Goal: Obtain resource: Download file/media

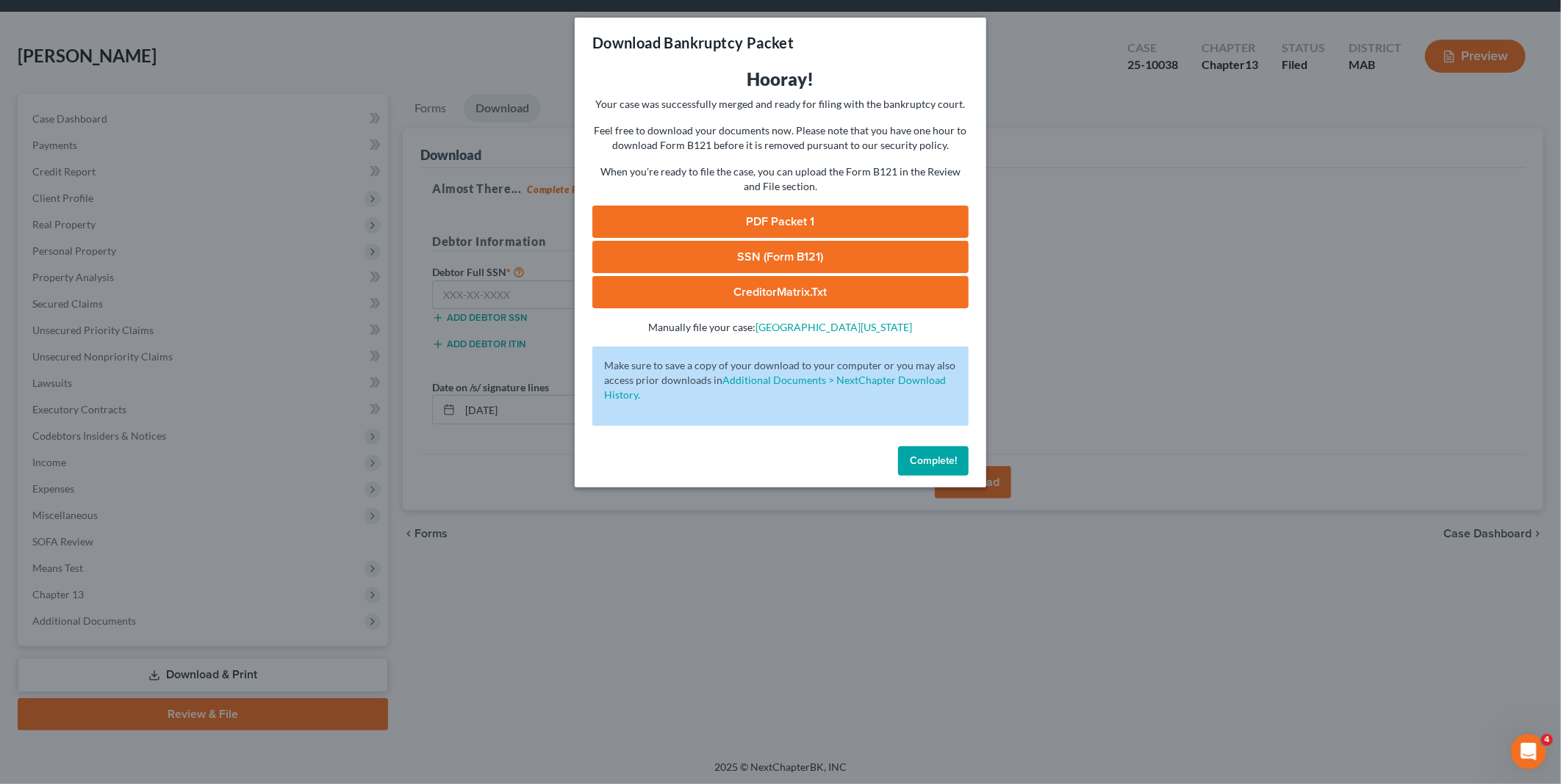
click at [953, 457] on span "Complete!" at bounding box center [933, 461] width 47 height 12
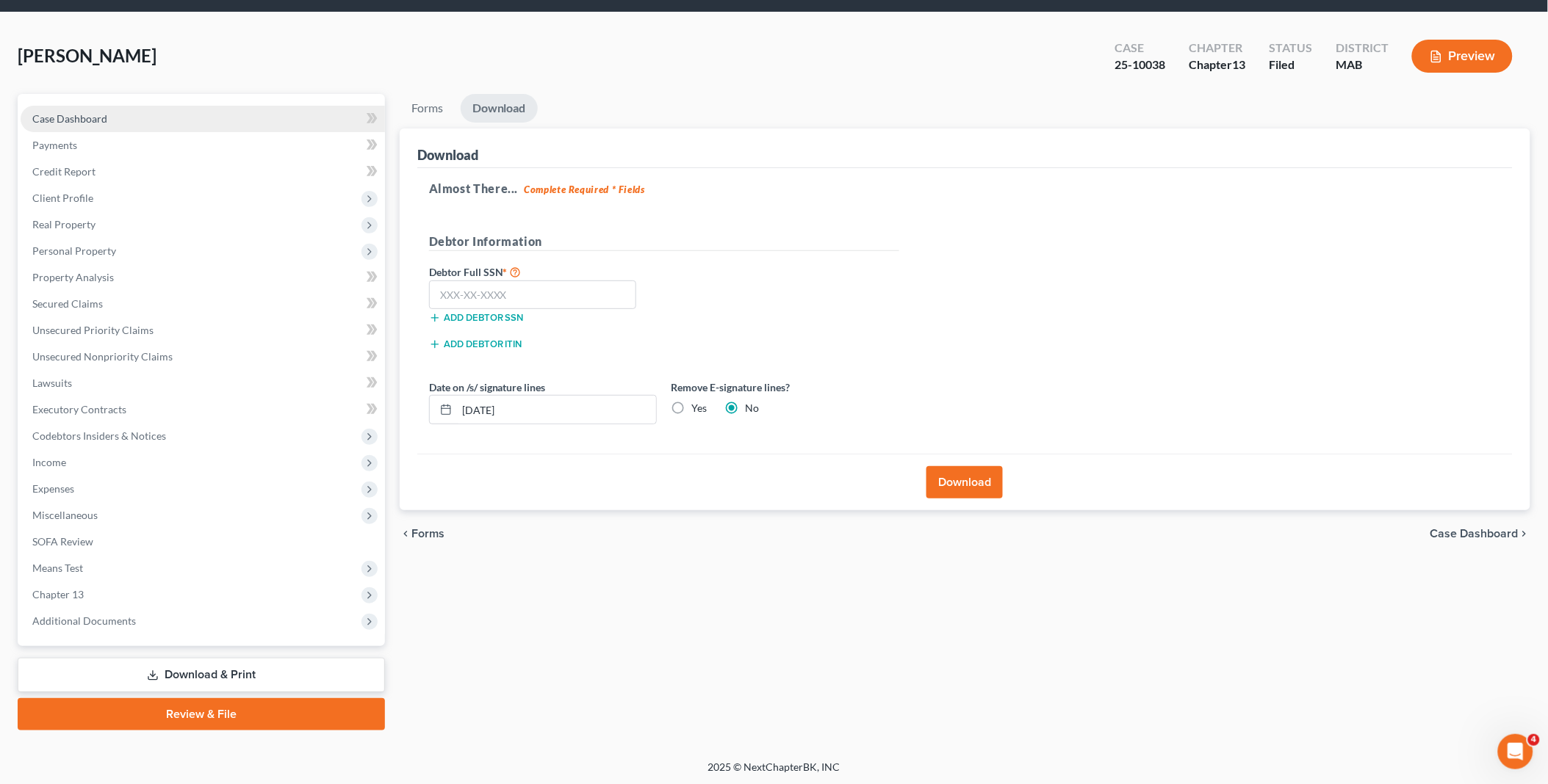
click at [109, 119] on link "Case Dashboard" at bounding box center [203, 119] width 364 height 26
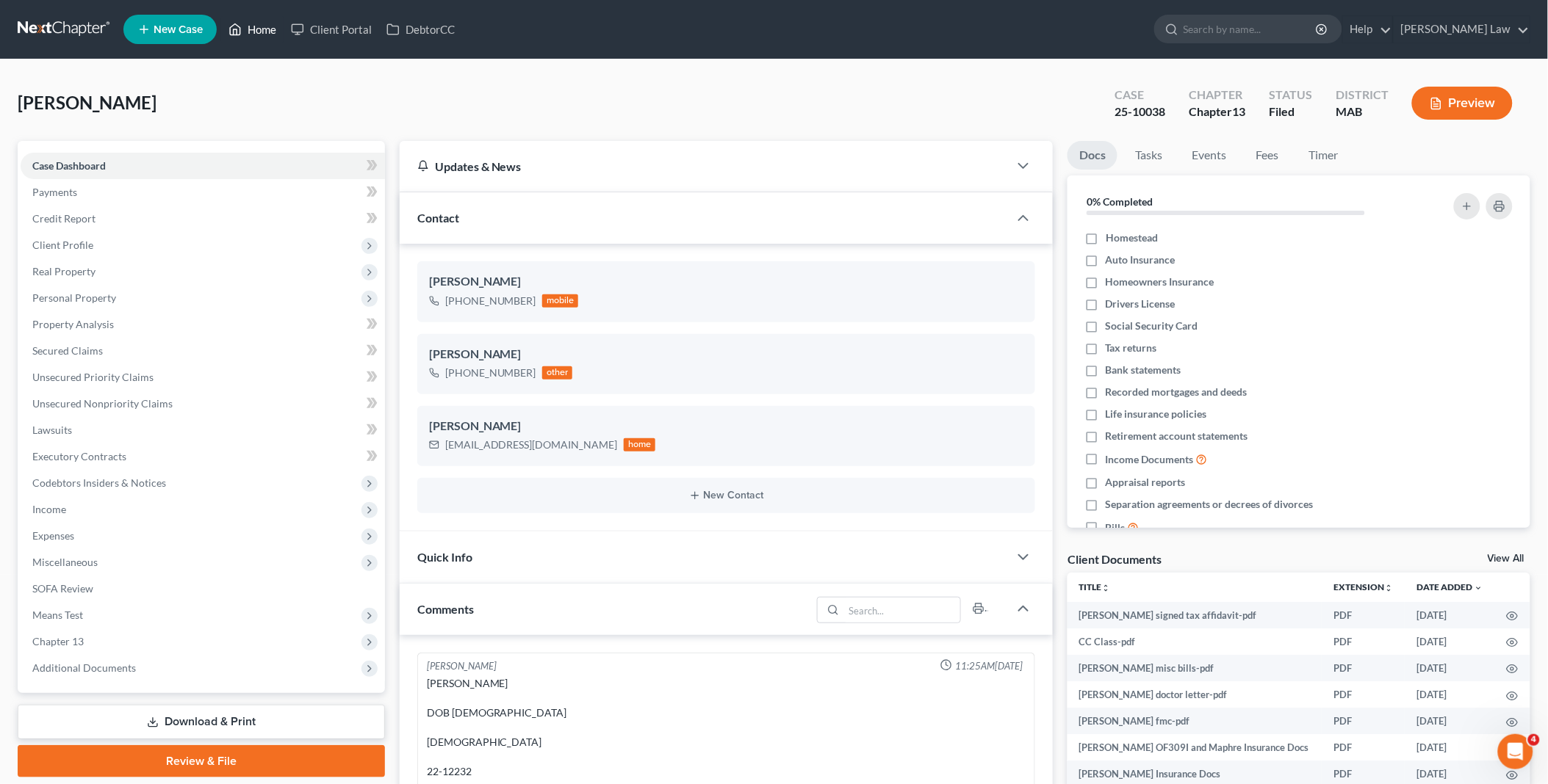
scroll to position [1212, 0]
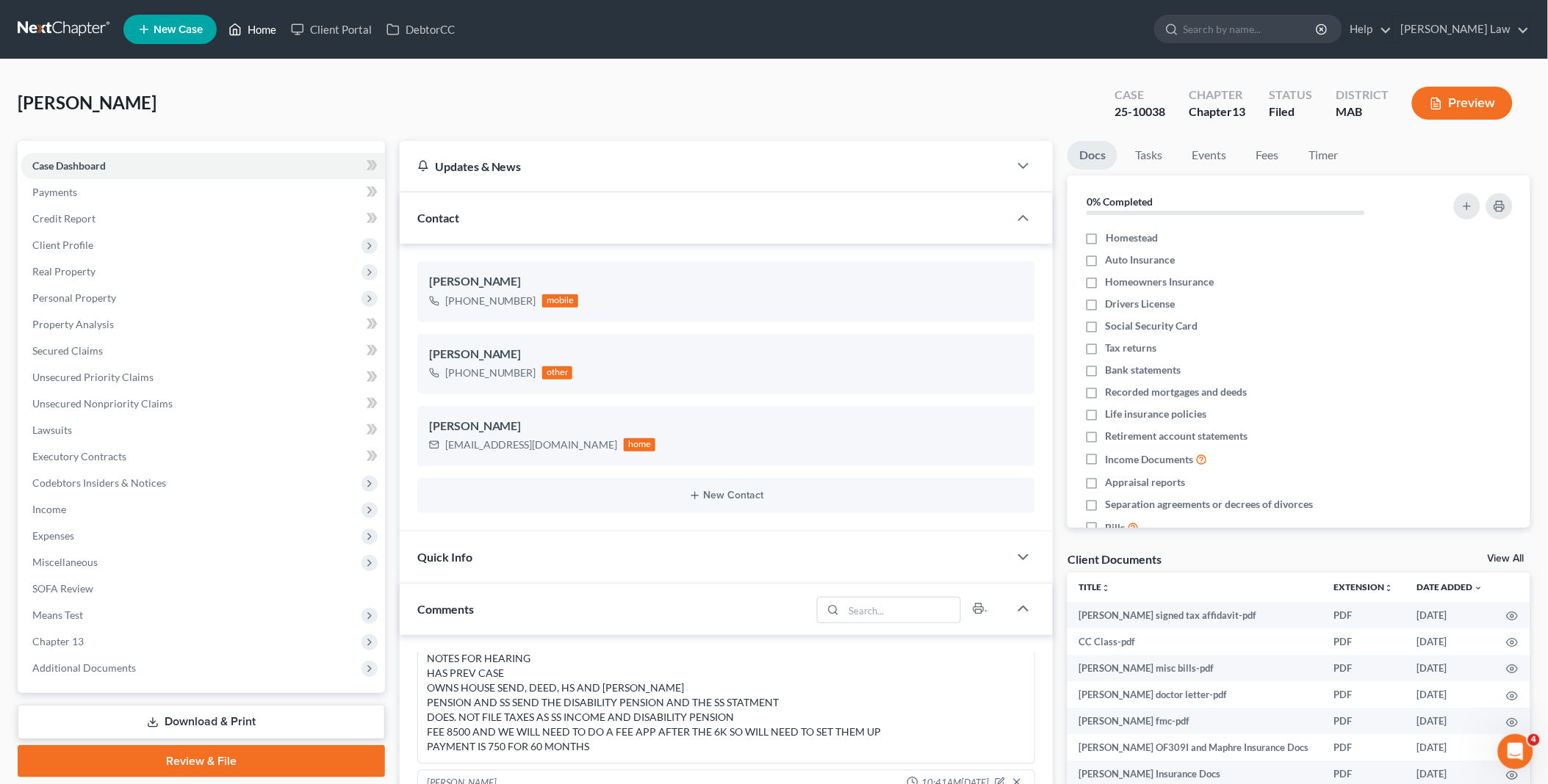
drag, startPoint x: 248, startPoint y: 36, endPoint x: 254, endPoint y: 29, distance: 9.2
click at [248, 35] on link "Home" at bounding box center [252, 29] width 63 height 26
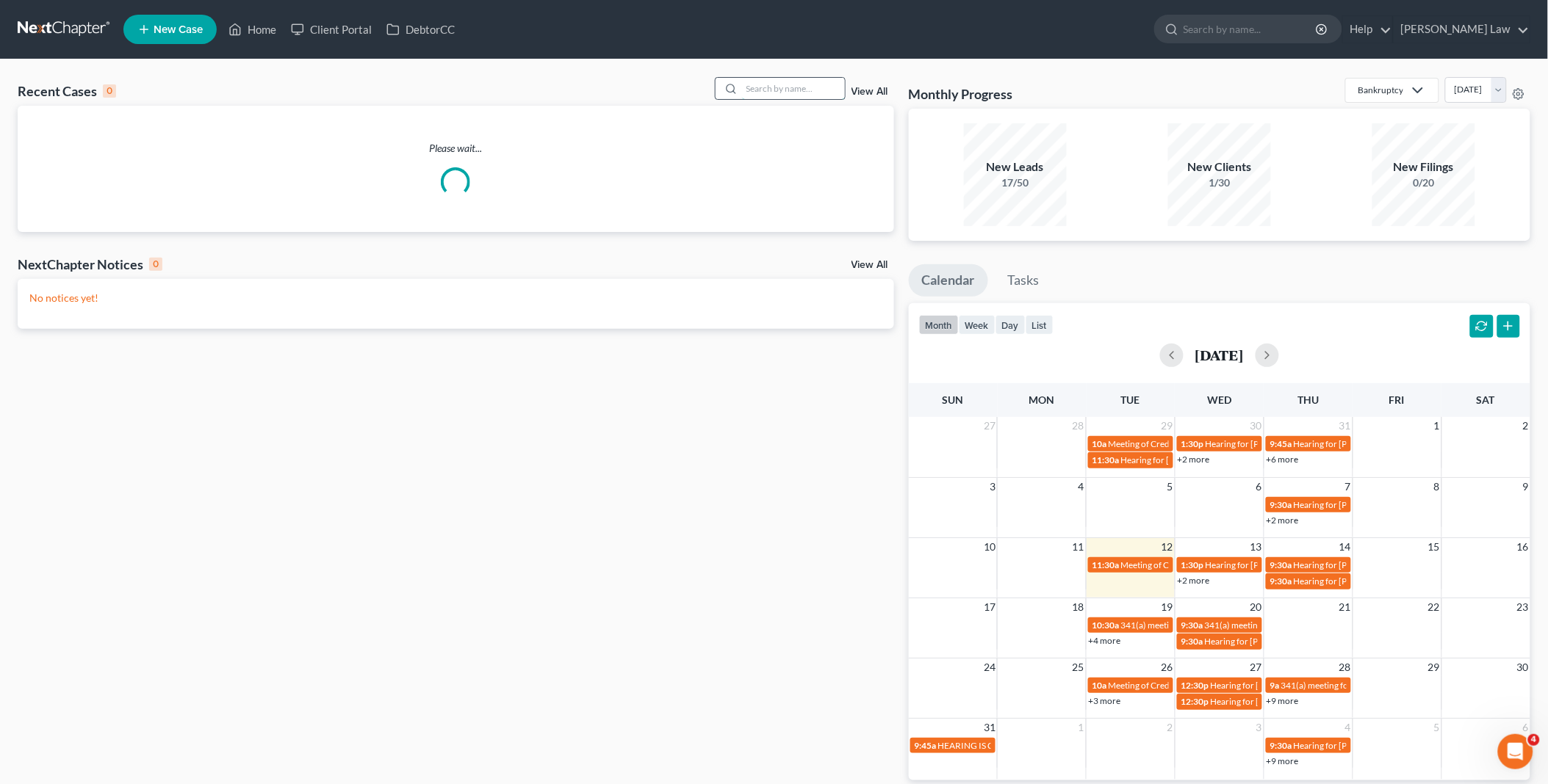
click at [812, 91] on input "search" at bounding box center [793, 88] width 103 height 21
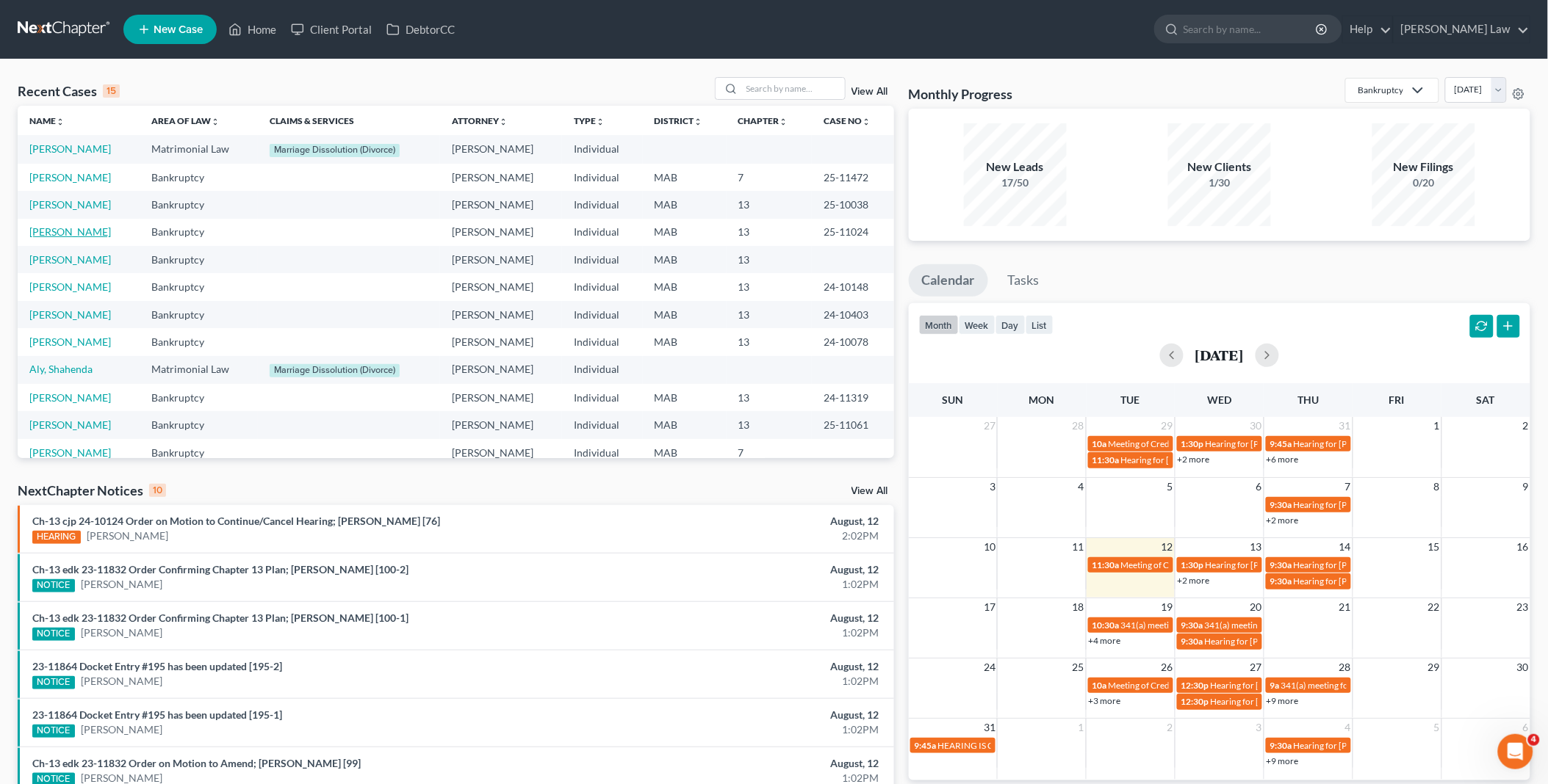
click at [74, 231] on link "[PERSON_NAME]" at bounding box center [70, 232] width 81 height 12
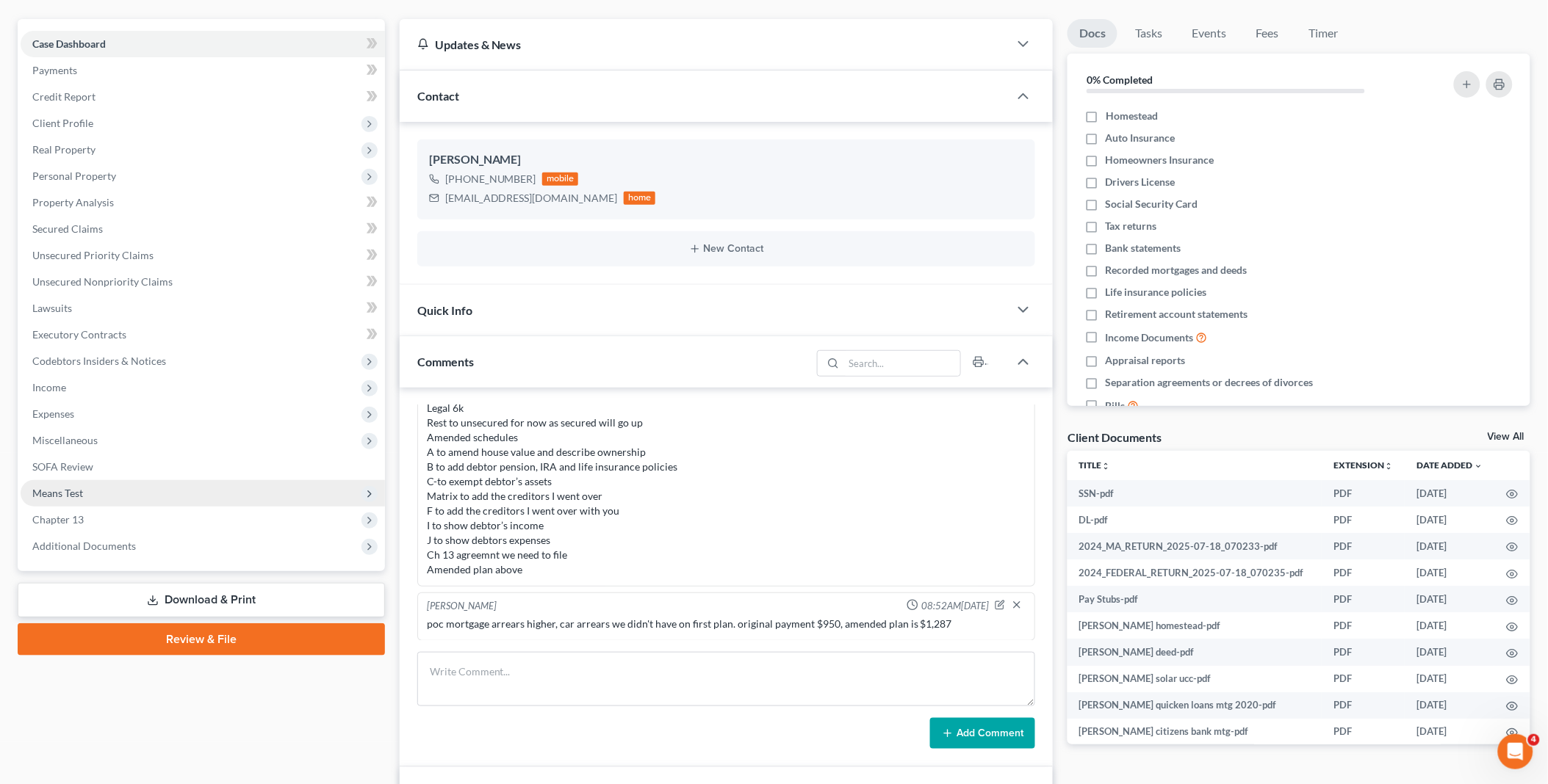
scroll to position [326, 0]
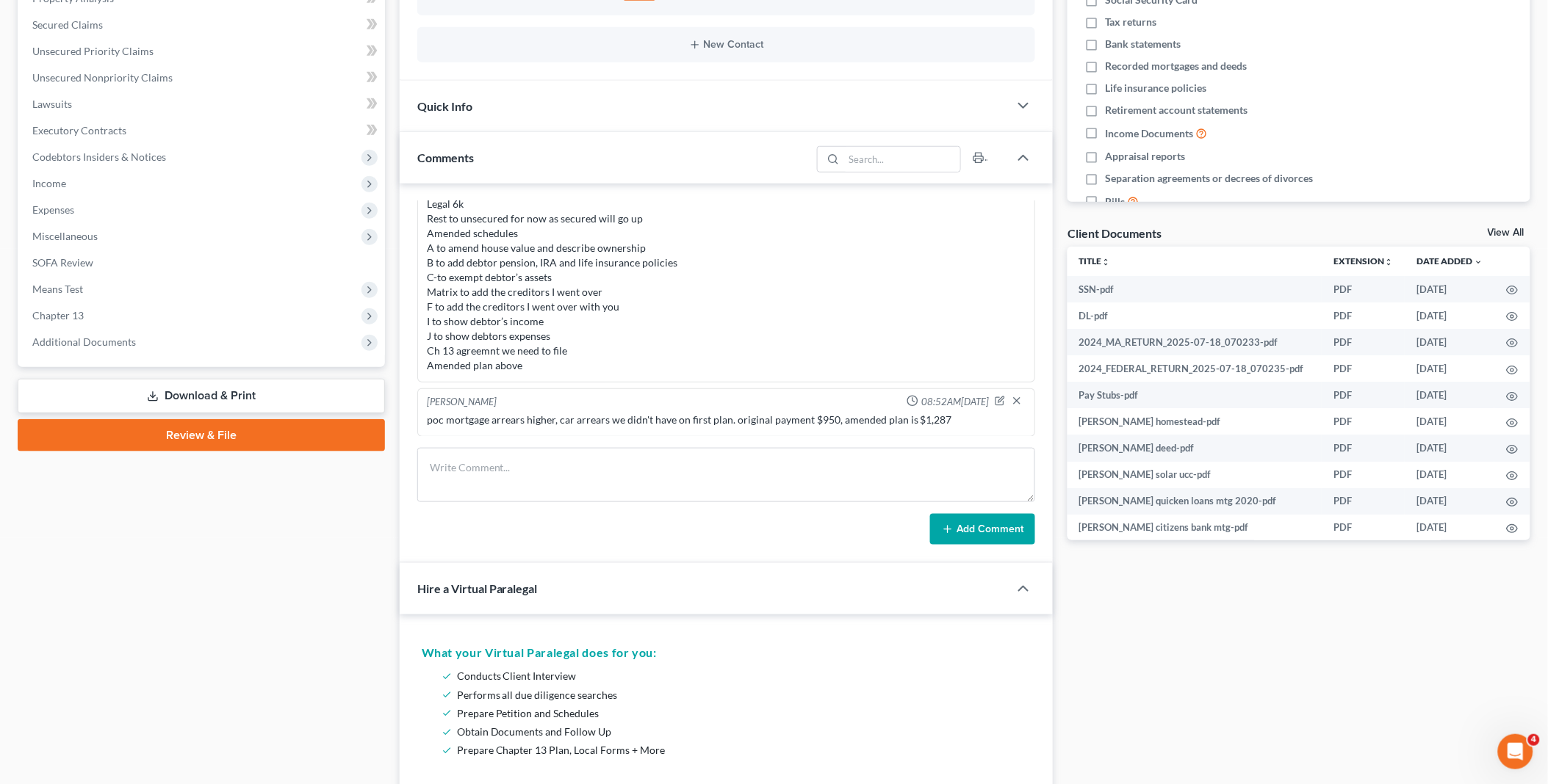
click at [199, 394] on link "Download & Print" at bounding box center [202, 396] width 367 height 35
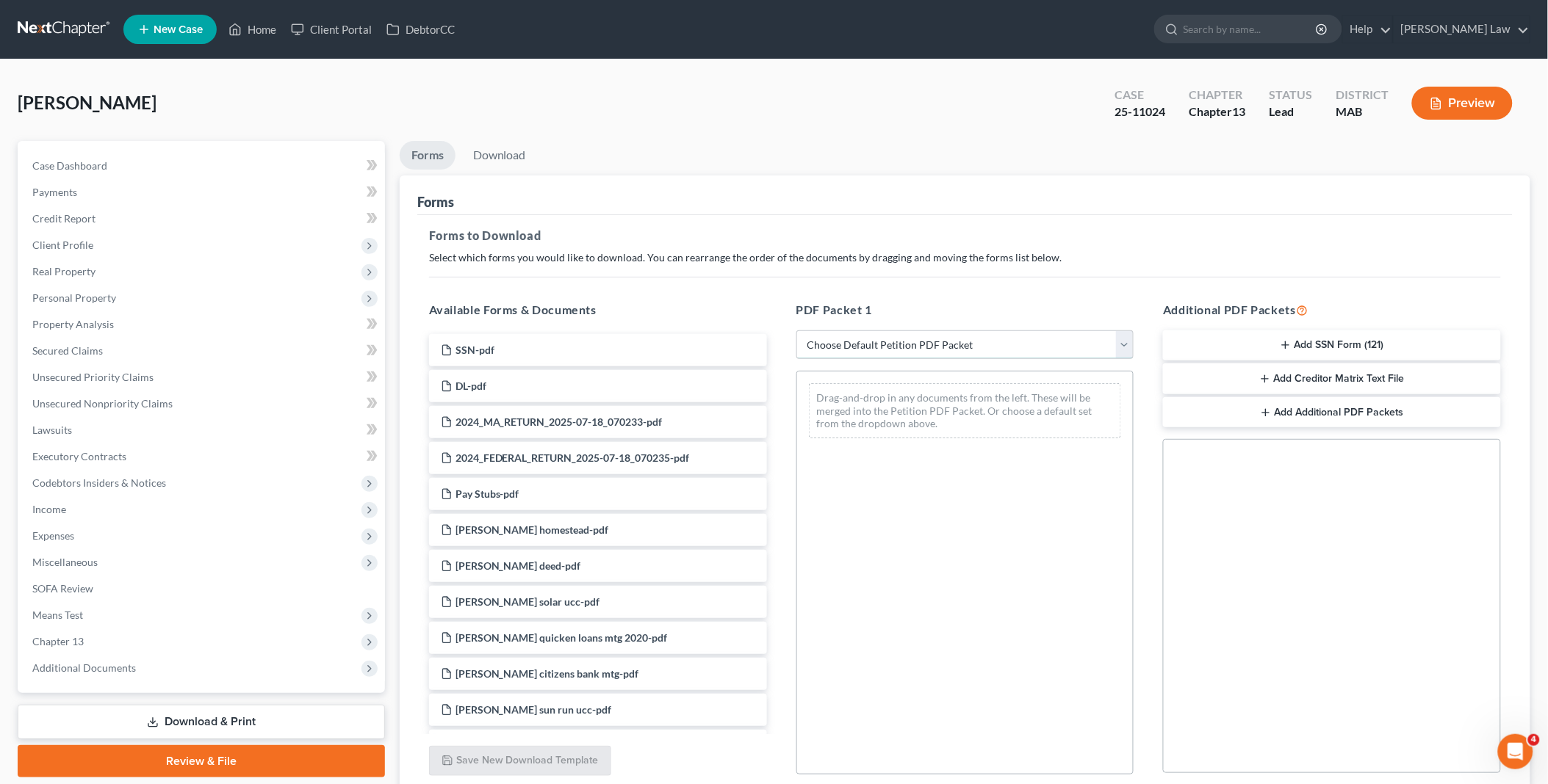
click at [1125, 349] on select "Choose Default Petition PDF Packet Complete Bankruptcy Petition (all forms and …" at bounding box center [966, 346] width 338 height 29
select select "2"
click at [797, 331] on select "Choose Default Petition PDF Packet Complete Bankruptcy Petition (all forms and …" at bounding box center [966, 346] width 338 height 29
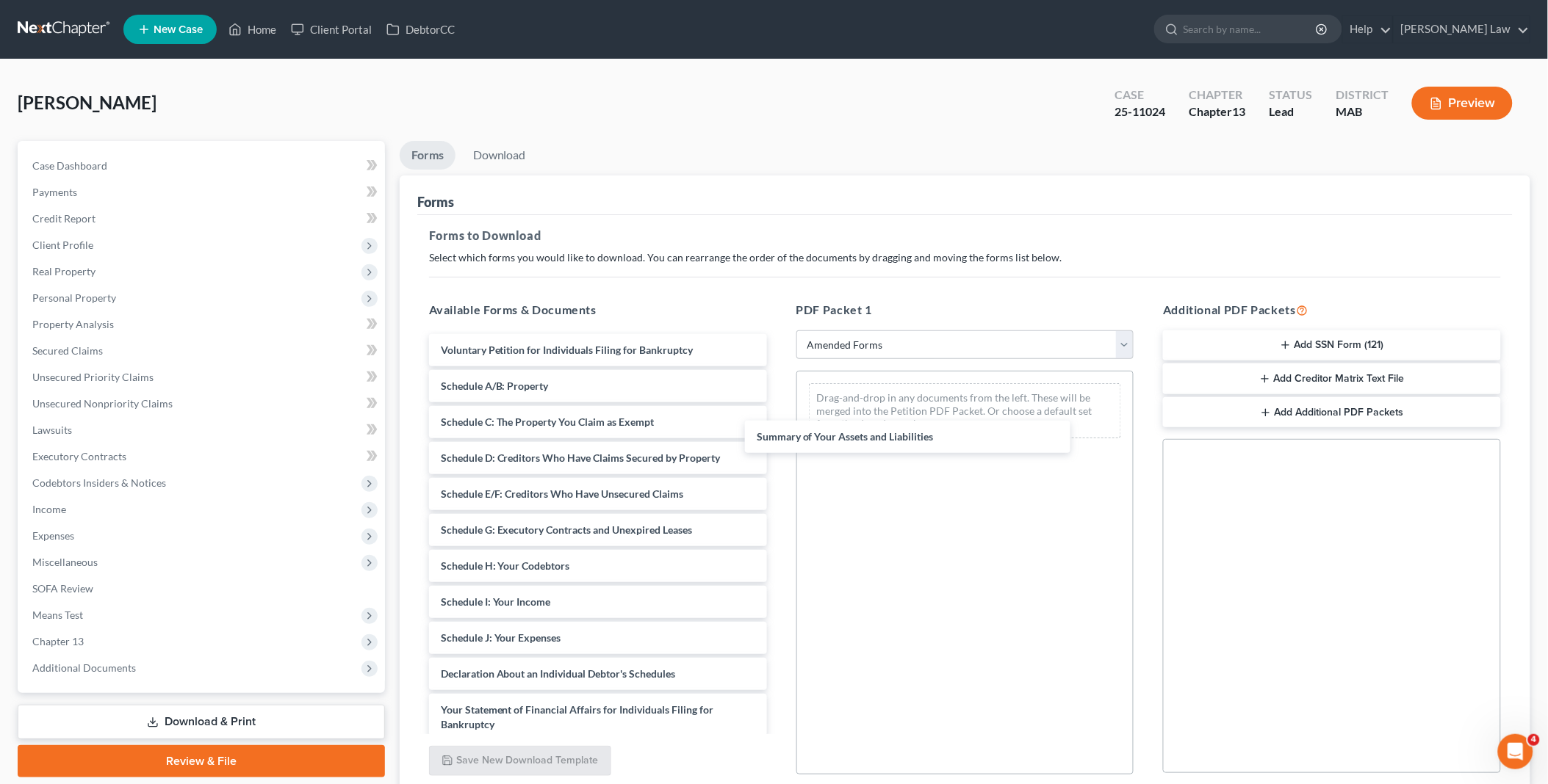
drag, startPoint x: 513, startPoint y: 383, endPoint x: 862, endPoint y: 371, distance: 349.2
click at [779, 446] on div "Summary of Your Assets and Liabilities Voluntary Petition for Individuals Filin…" at bounding box center [598, 634] width 361 height 601
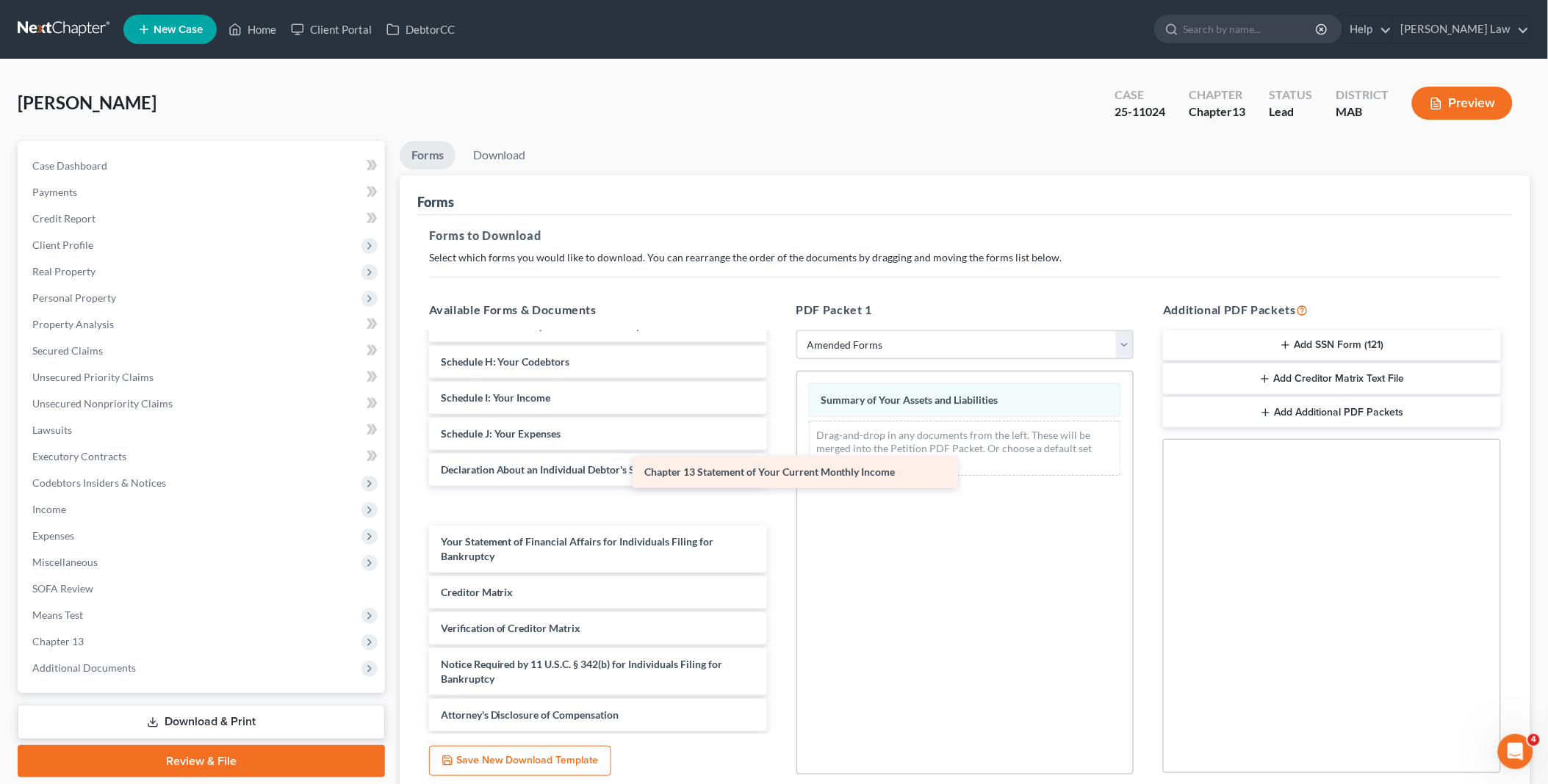
scroll to position [169, 0]
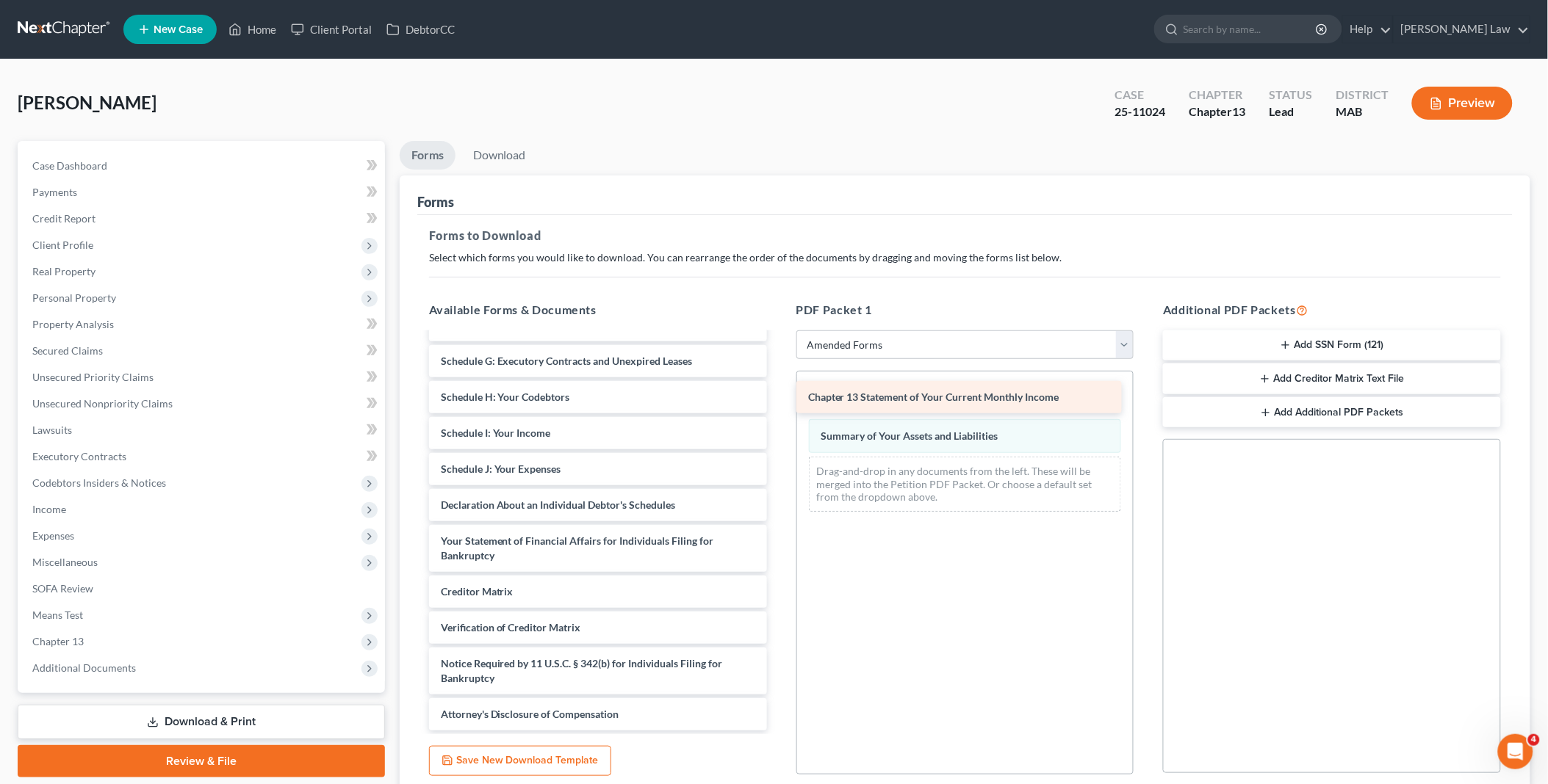
drag, startPoint x: 535, startPoint y: 553, endPoint x: 889, endPoint y: 407, distance: 382.9
click at [779, 397] on div "Chapter 13 Statement of Your Current Monthly Income Voluntary Petition for Indi…" at bounding box center [598, 448] width 361 height 566
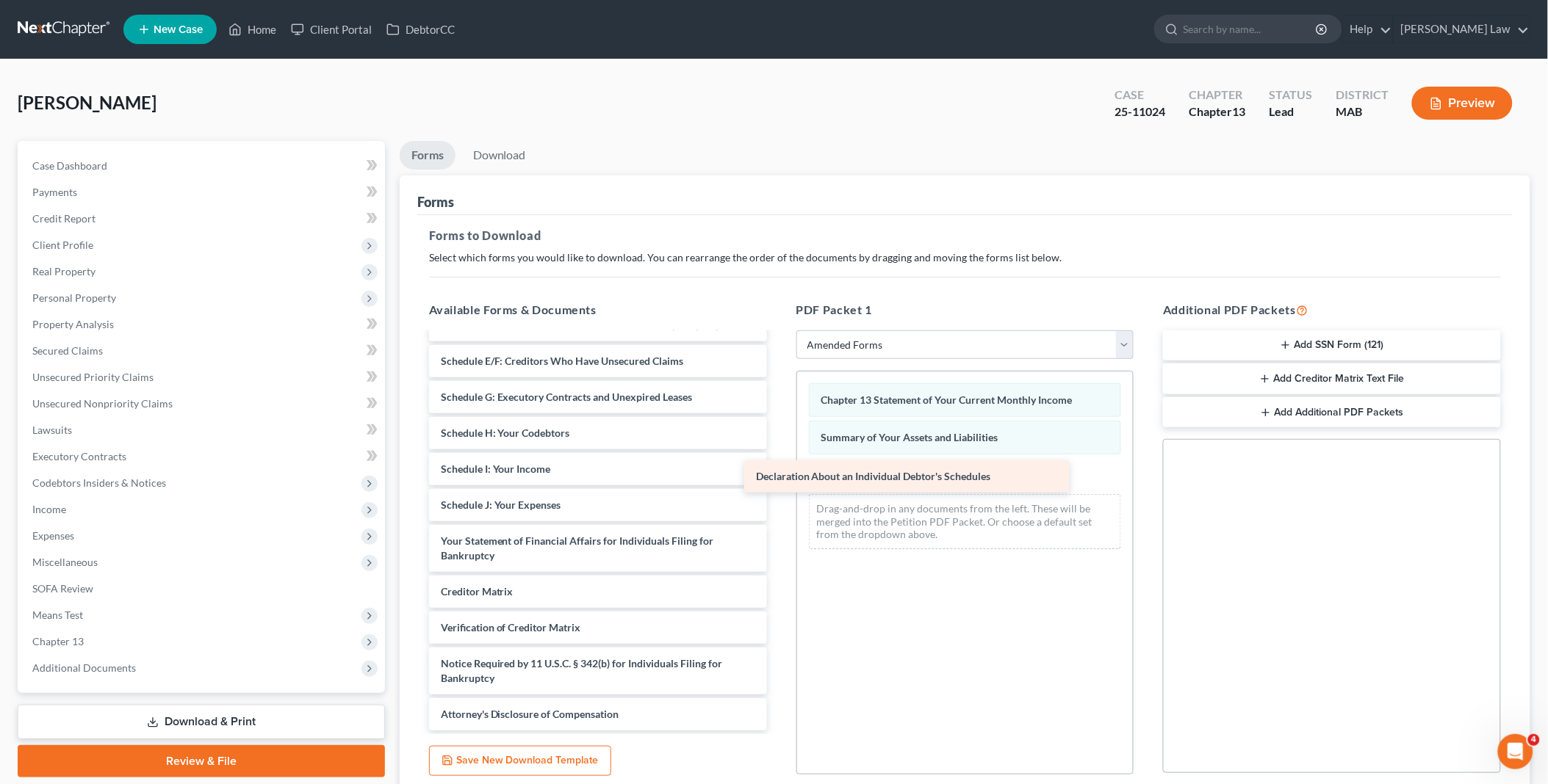
scroll to position [133, 0]
drag, startPoint x: 516, startPoint y: 492, endPoint x: 897, endPoint y: 460, distance: 382.3
click at [779, 460] on div "Declaration About an Individual Debtor's Schedules Voluntary Petition for Indiv…" at bounding box center [598, 466] width 361 height 529
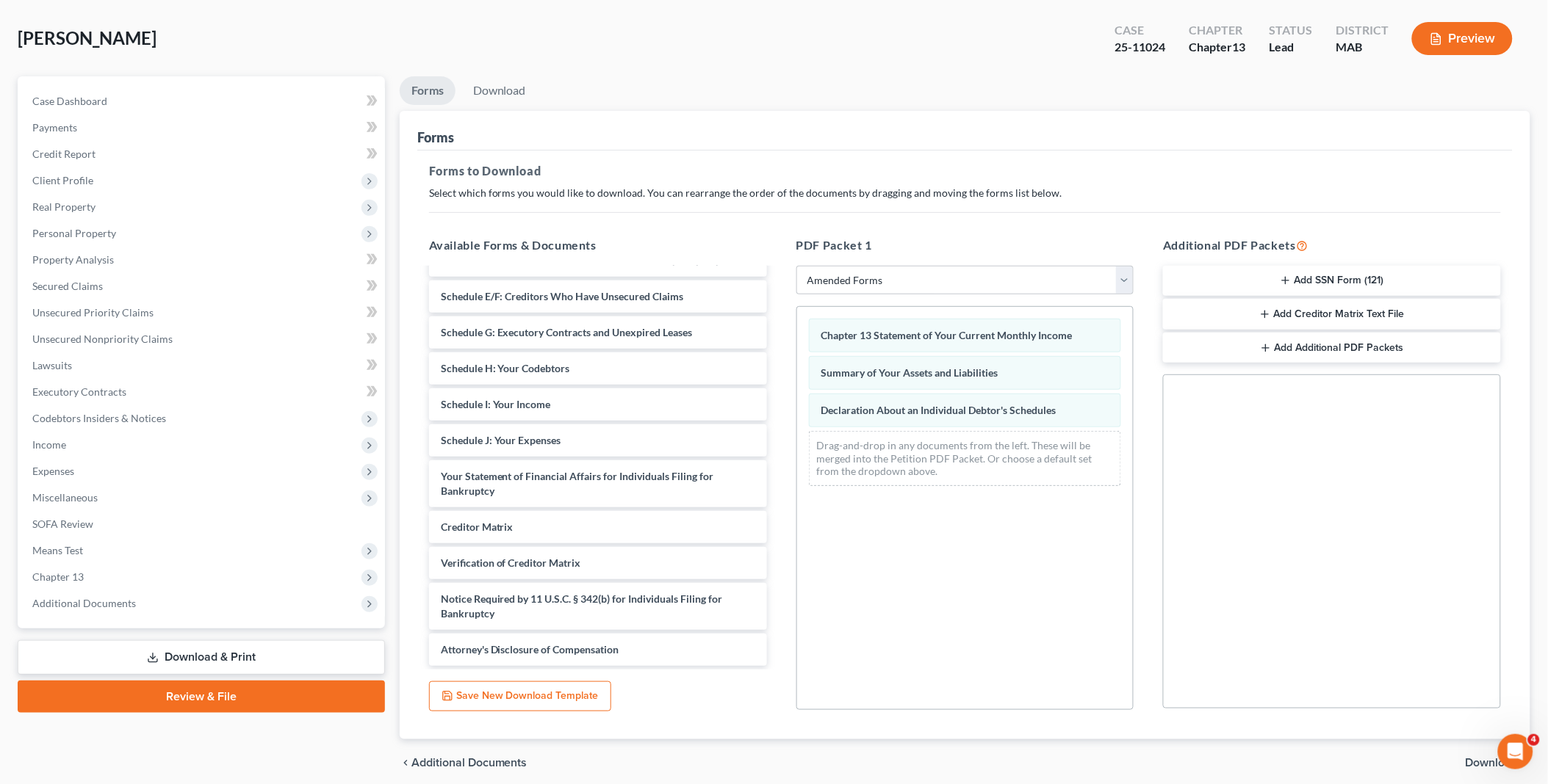
scroll to position [122, 0]
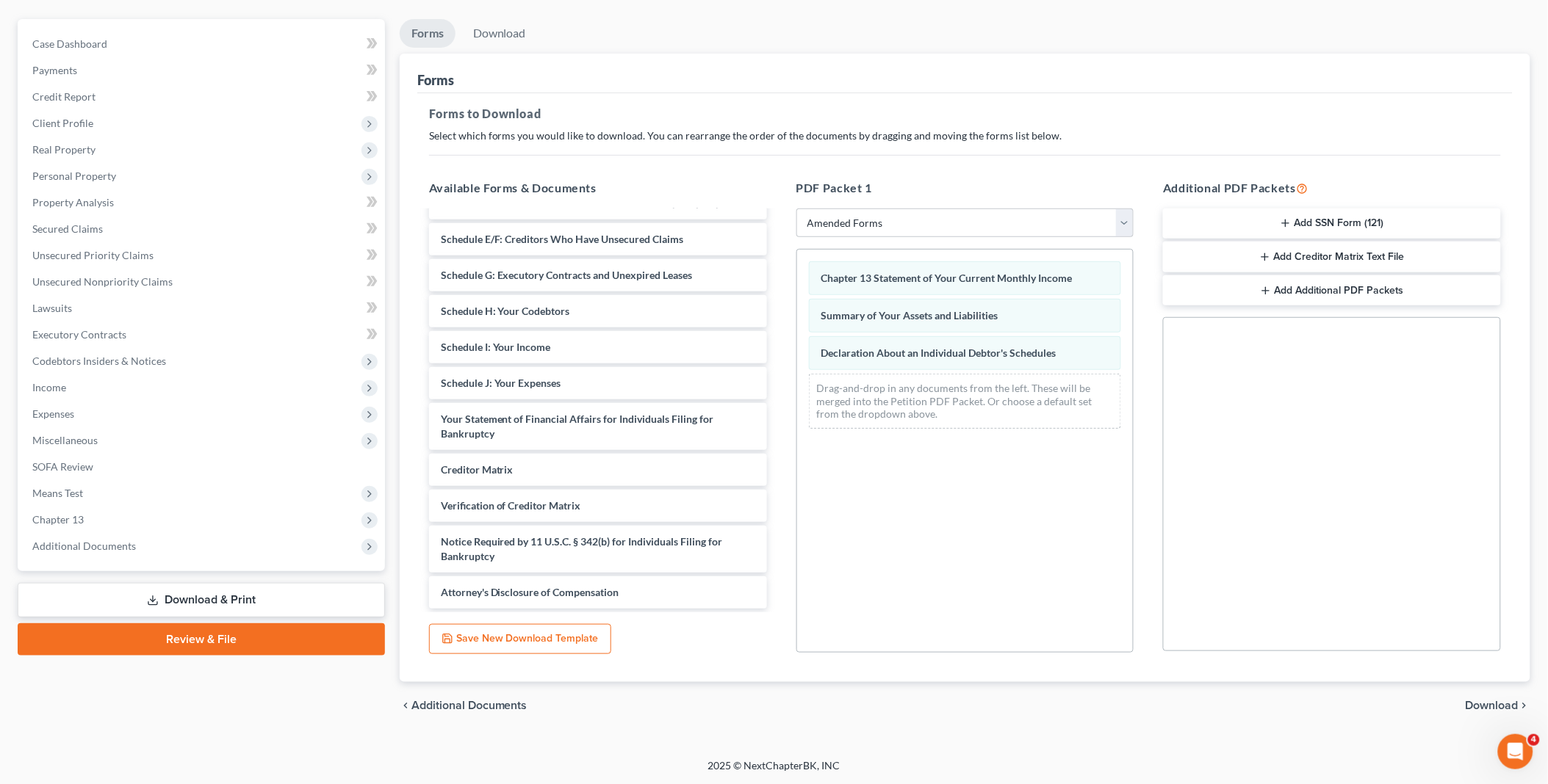
click at [1497, 707] on span "Download" at bounding box center [1492, 705] width 53 height 12
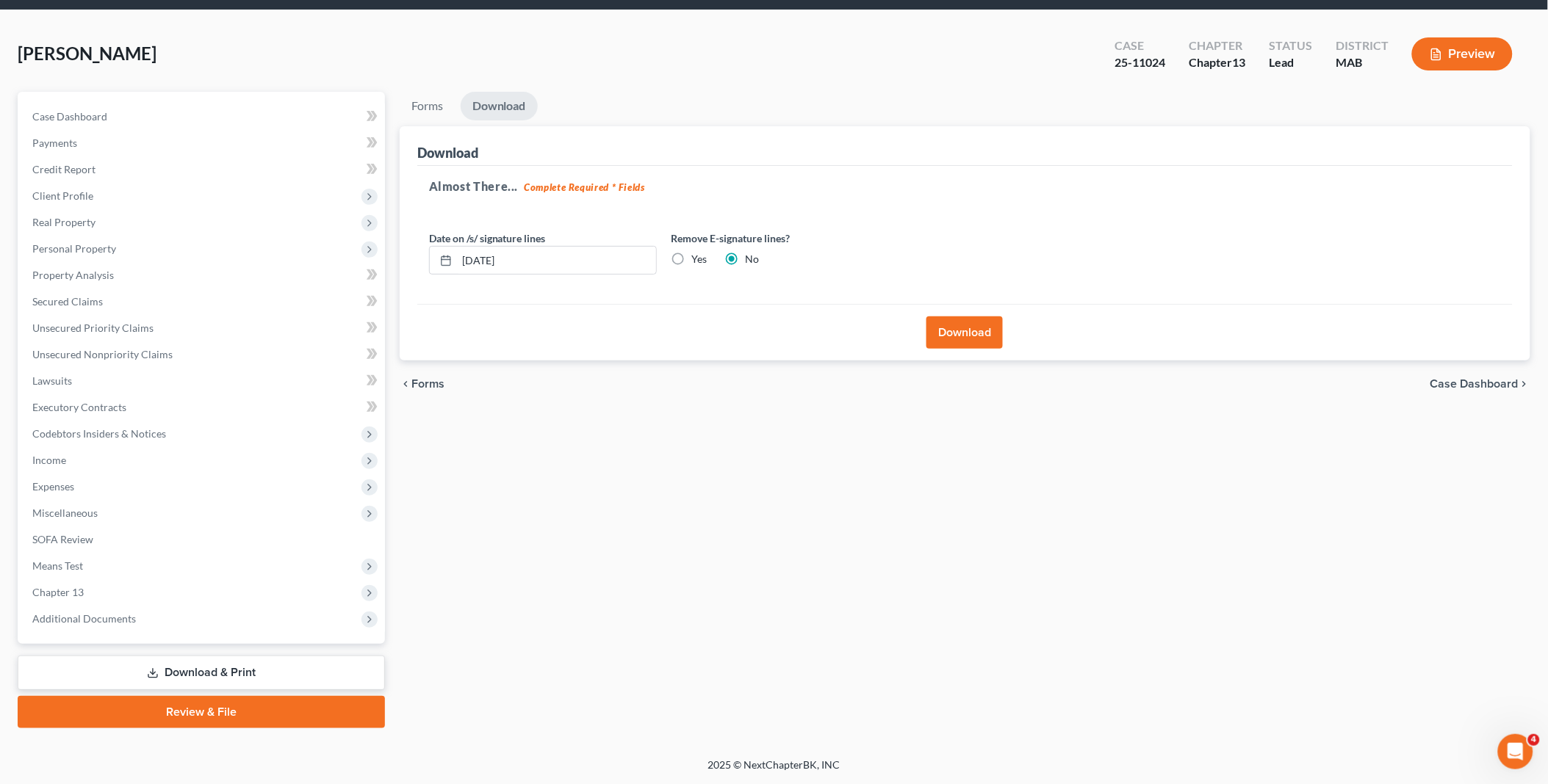
scroll to position [47, 0]
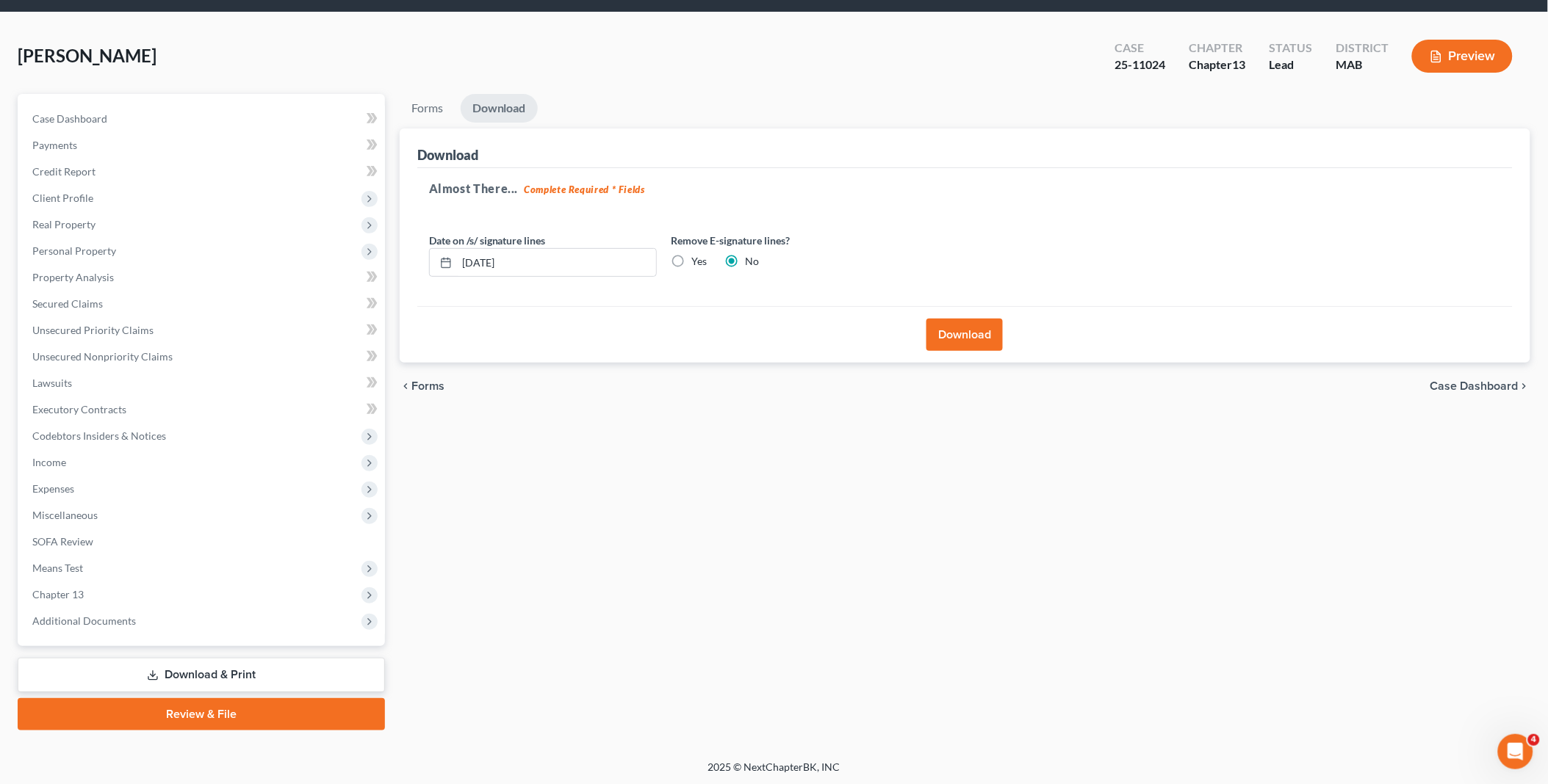
click at [970, 332] on button "Download" at bounding box center [964, 335] width 77 height 33
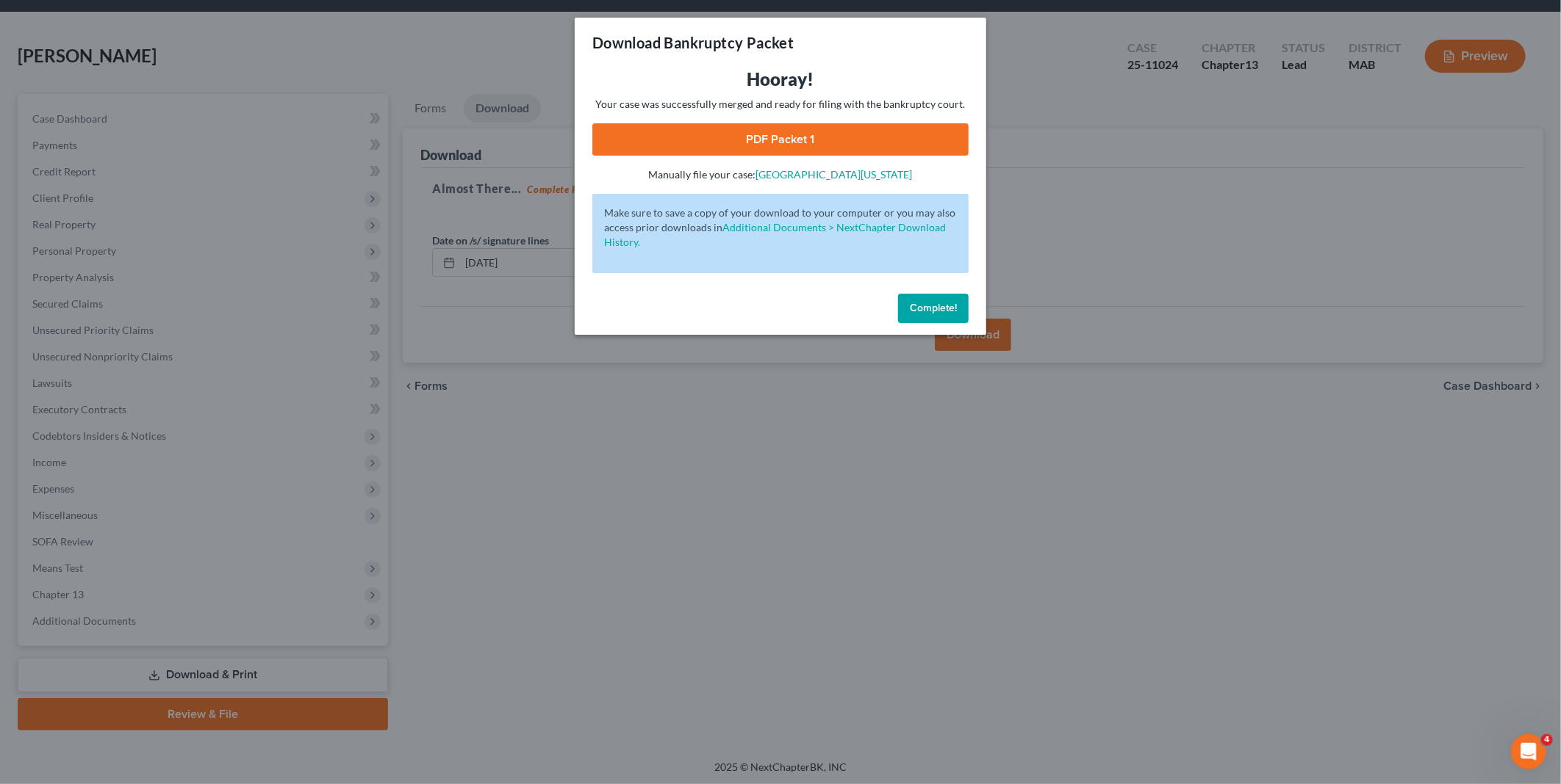
click at [870, 138] on link "PDF Packet 1" at bounding box center [780, 139] width 376 height 33
drag, startPoint x: 908, startPoint y: 310, endPoint x: 445, endPoint y: 147, distance: 490.9
click at [908, 310] on button "Complete!" at bounding box center [932, 308] width 71 height 29
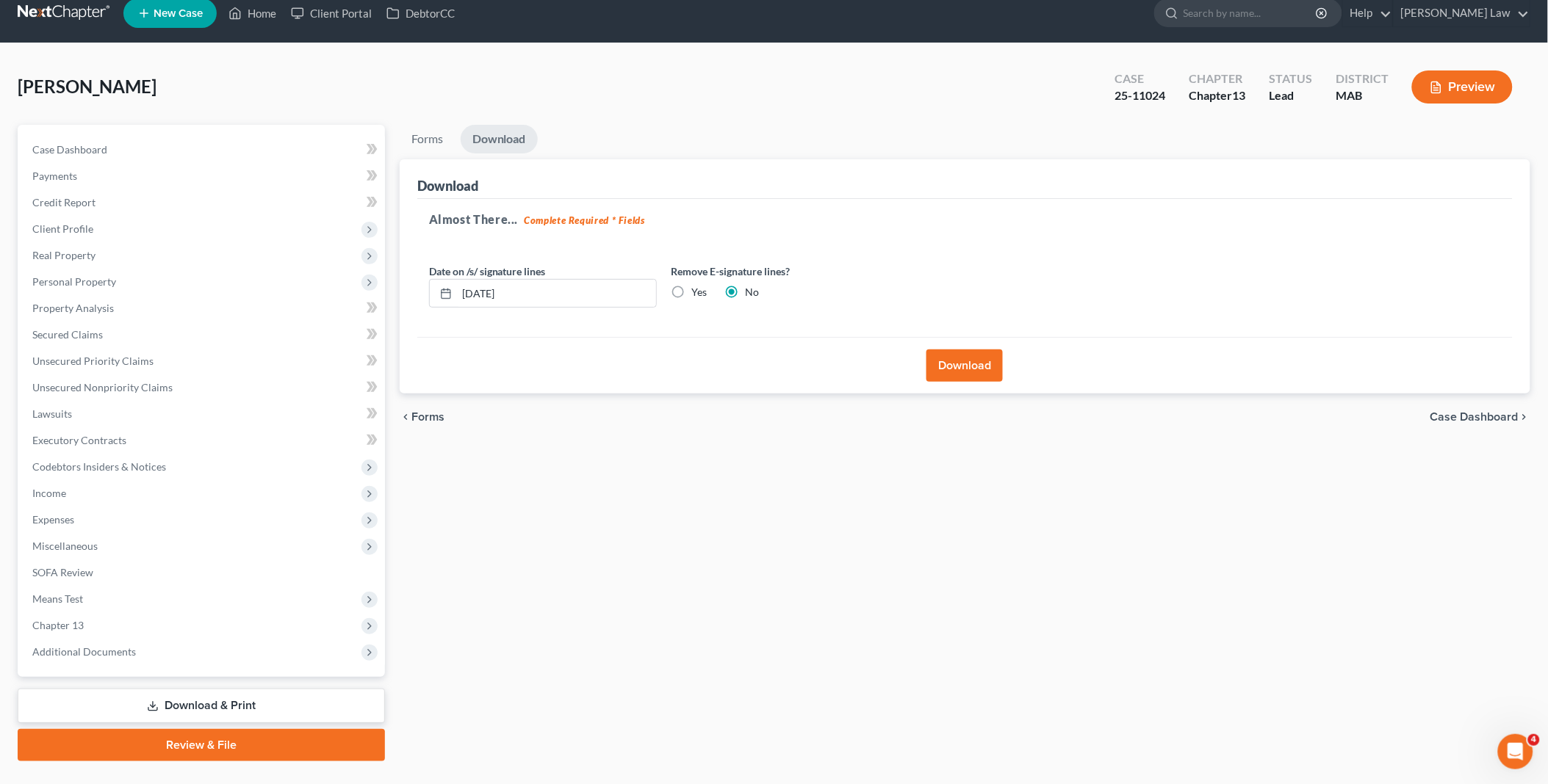
scroll to position [0, 0]
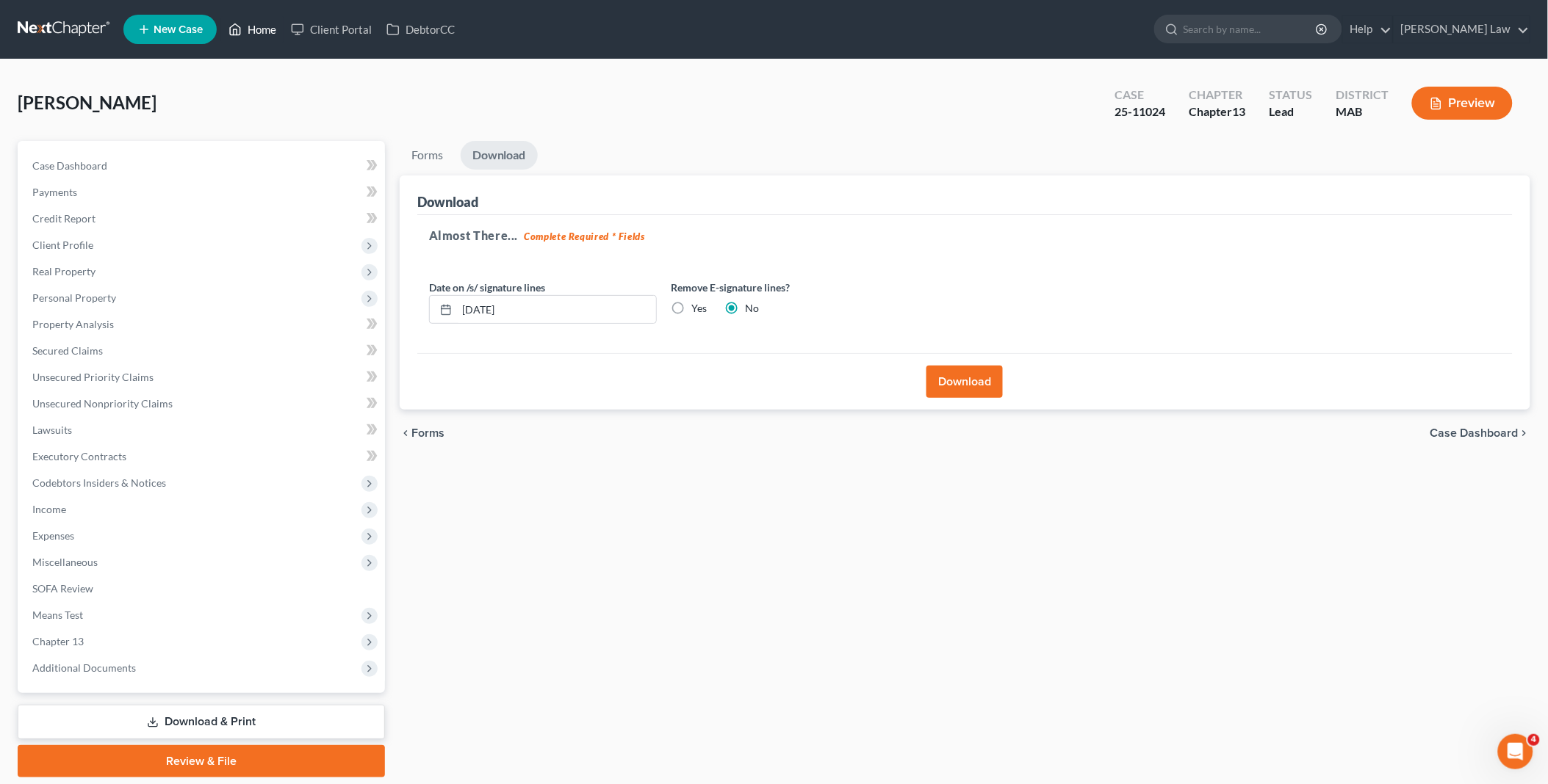
click at [267, 26] on link "Home" at bounding box center [252, 29] width 63 height 26
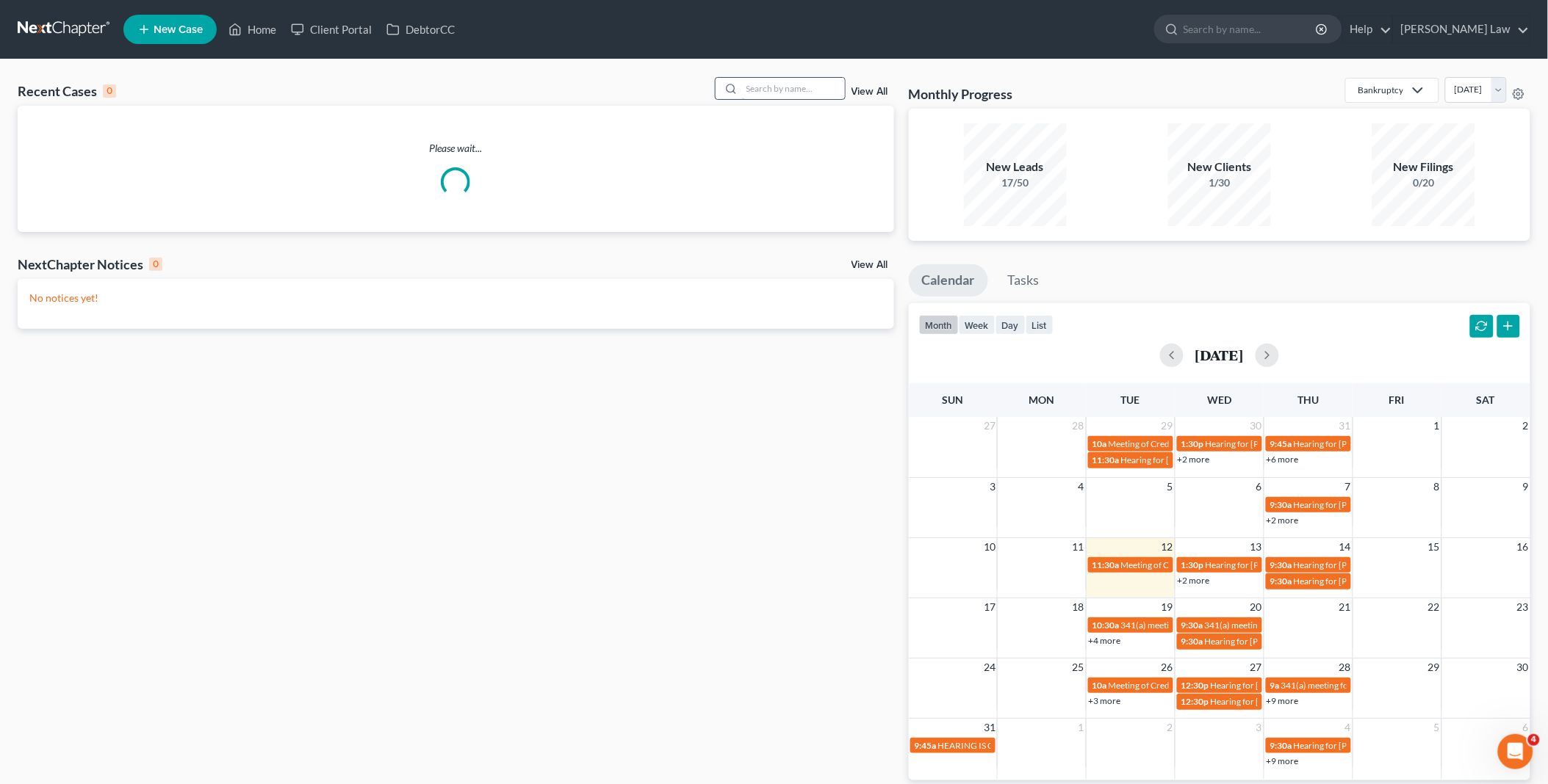
click at [758, 87] on input "search" at bounding box center [793, 88] width 103 height 21
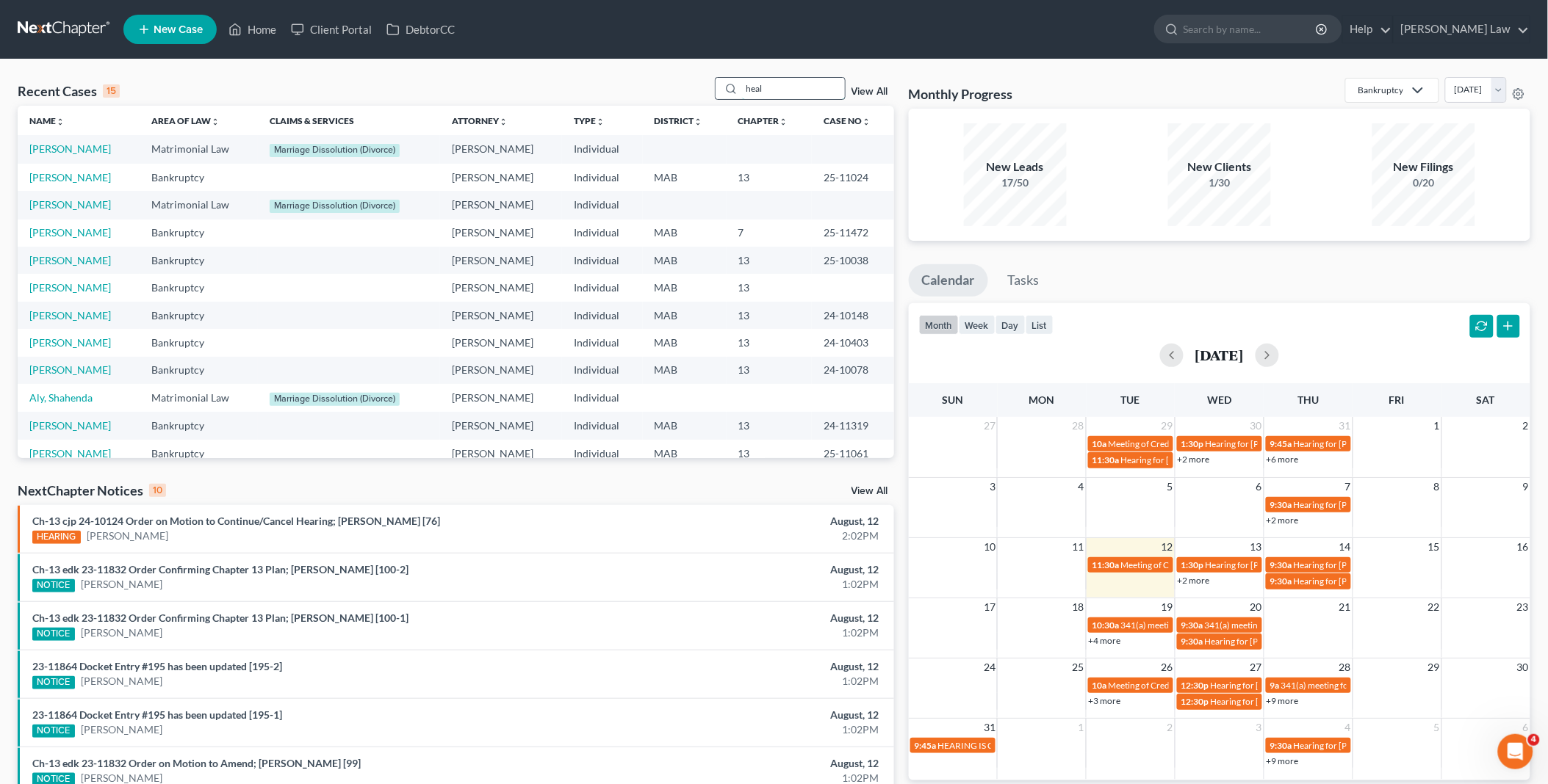
type input "heal"
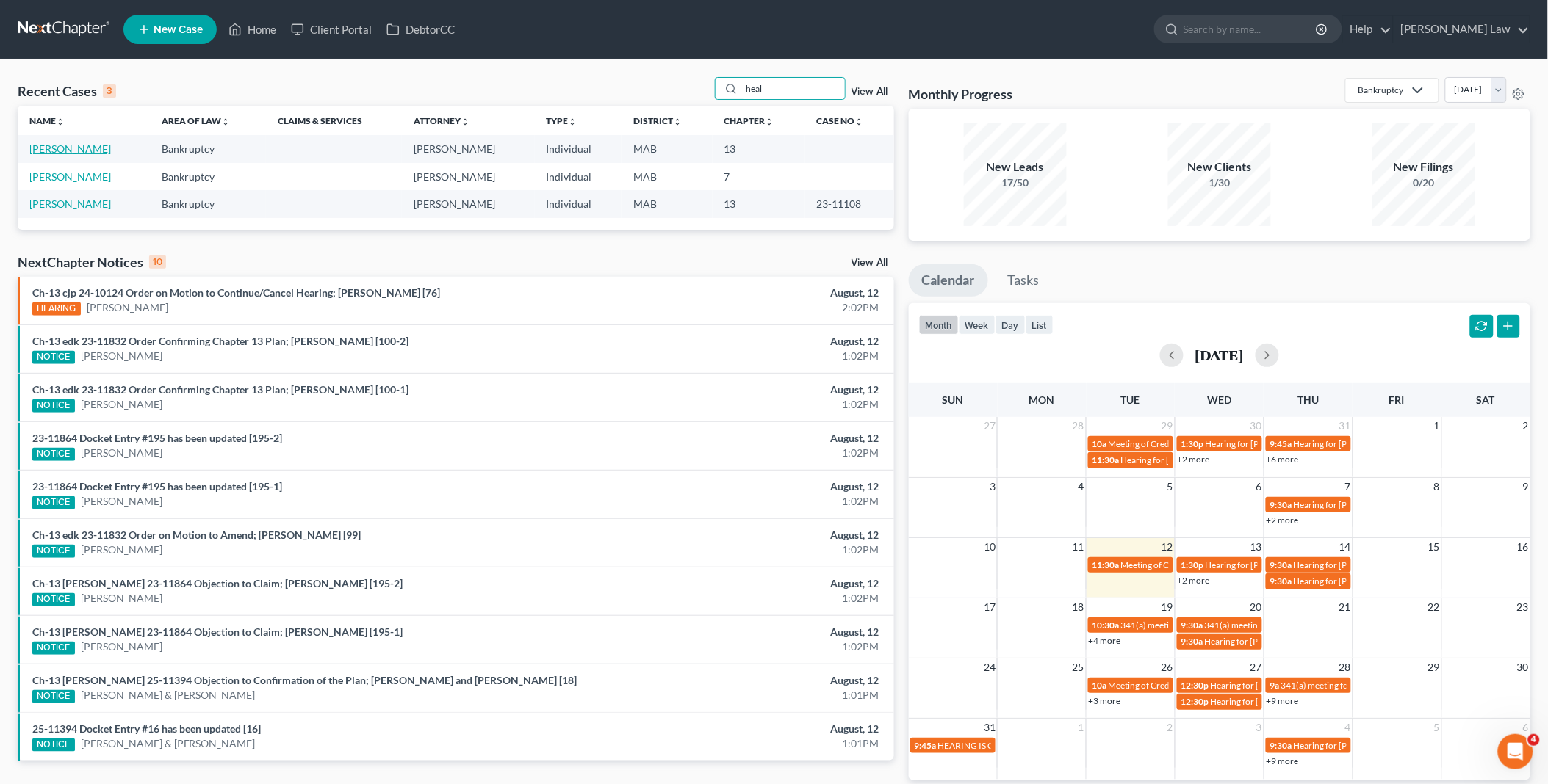
click at [70, 148] on link "[PERSON_NAME]" at bounding box center [70, 149] width 81 height 12
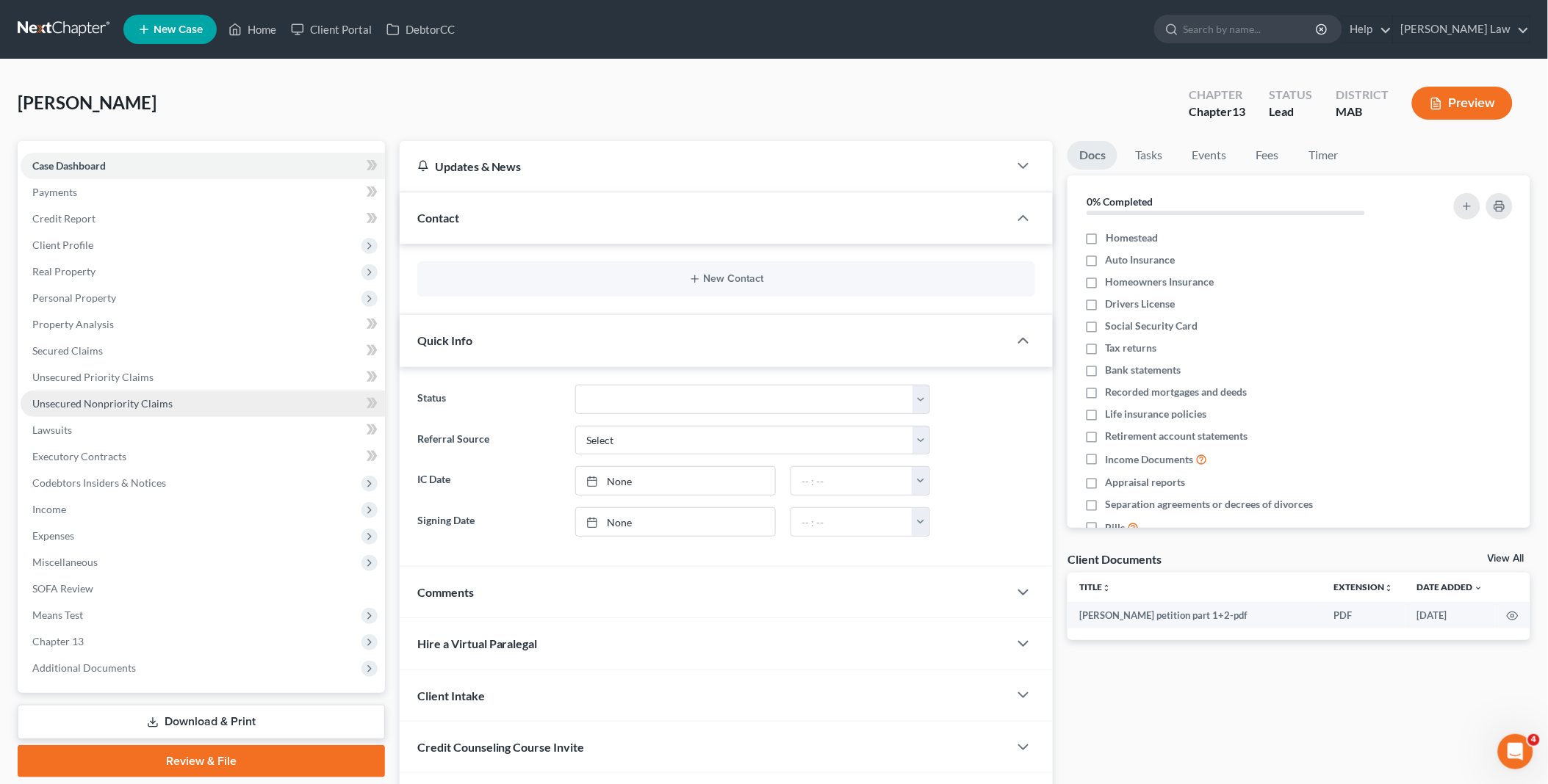
click at [71, 401] on span "Unsecured Nonpriority Claims" at bounding box center [102, 404] width 140 height 12
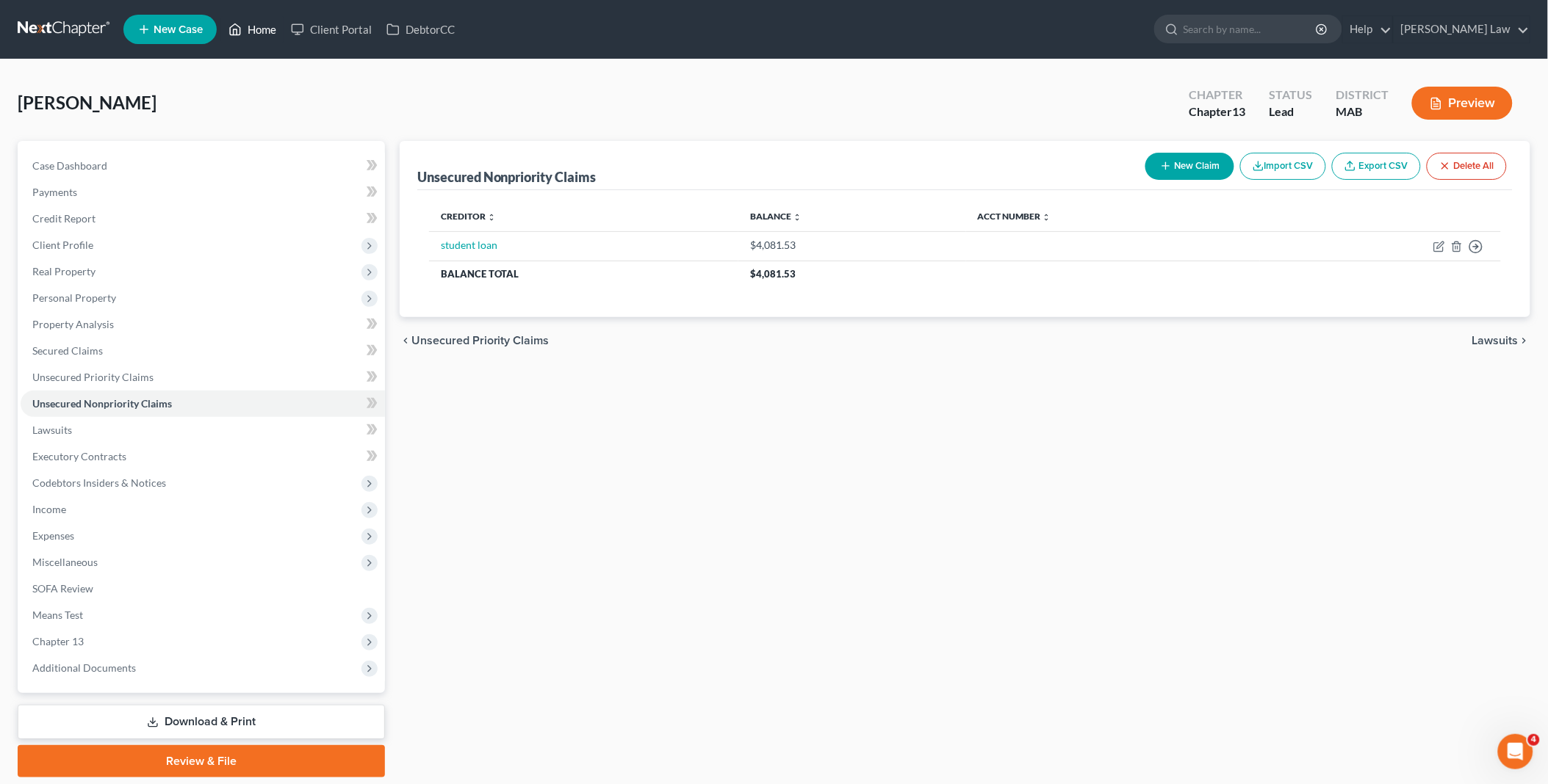
click at [267, 26] on link "Home" at bounding box center [252, 29] width 63 height 26
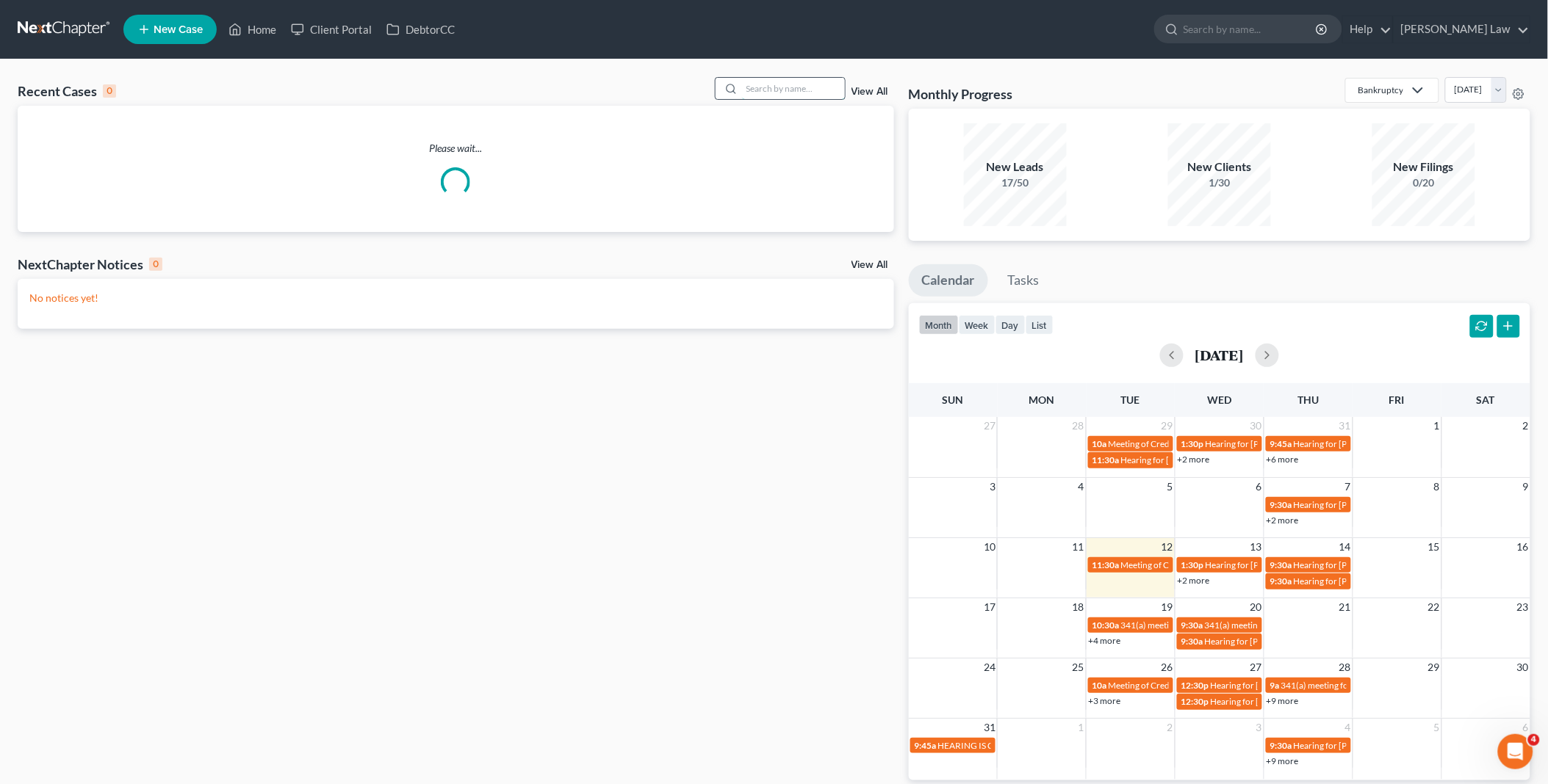
click at [798, 93] on input "search" at bounding box center [793, 88] width 103 height 21
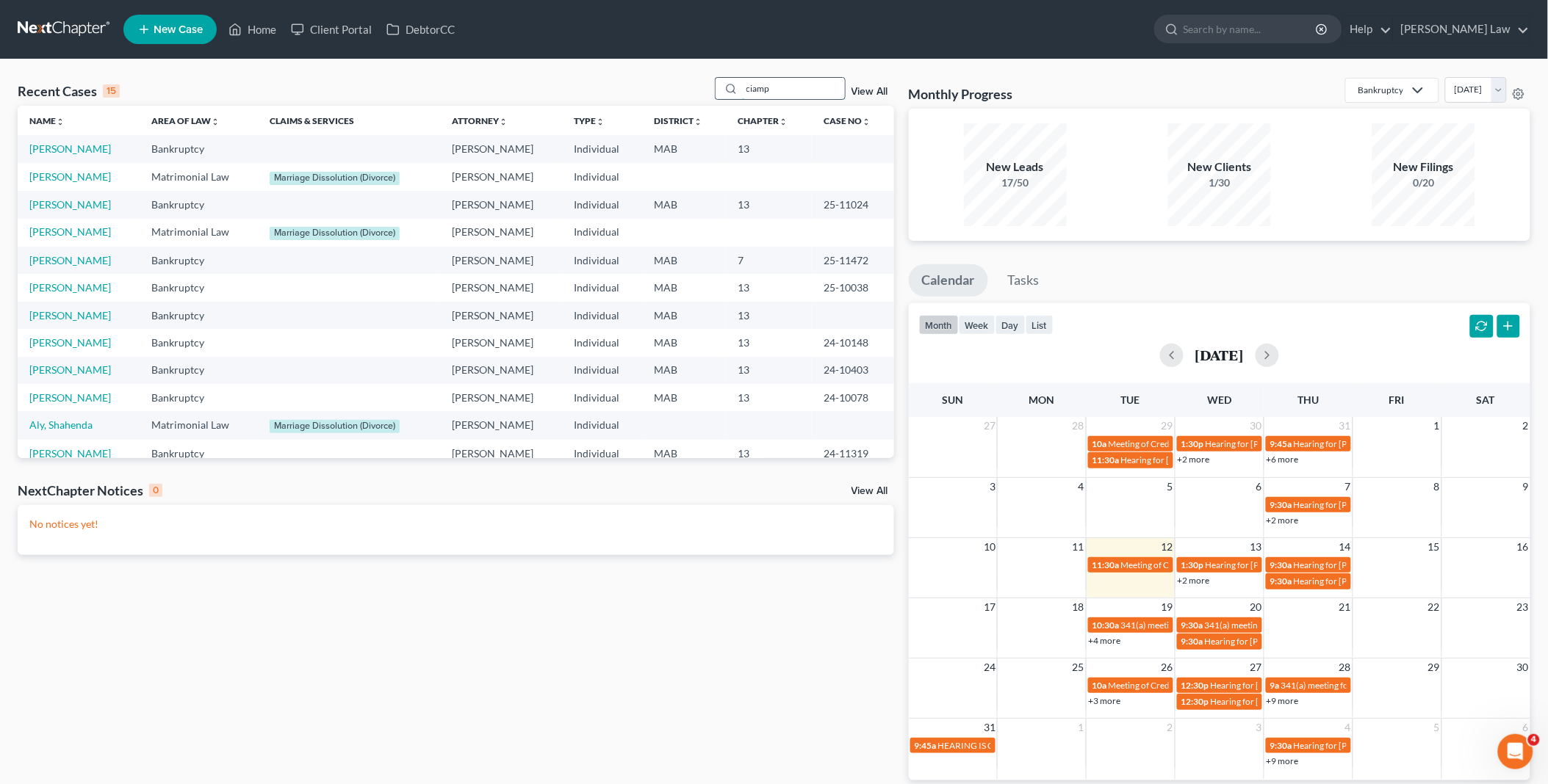
type input "ciamp"
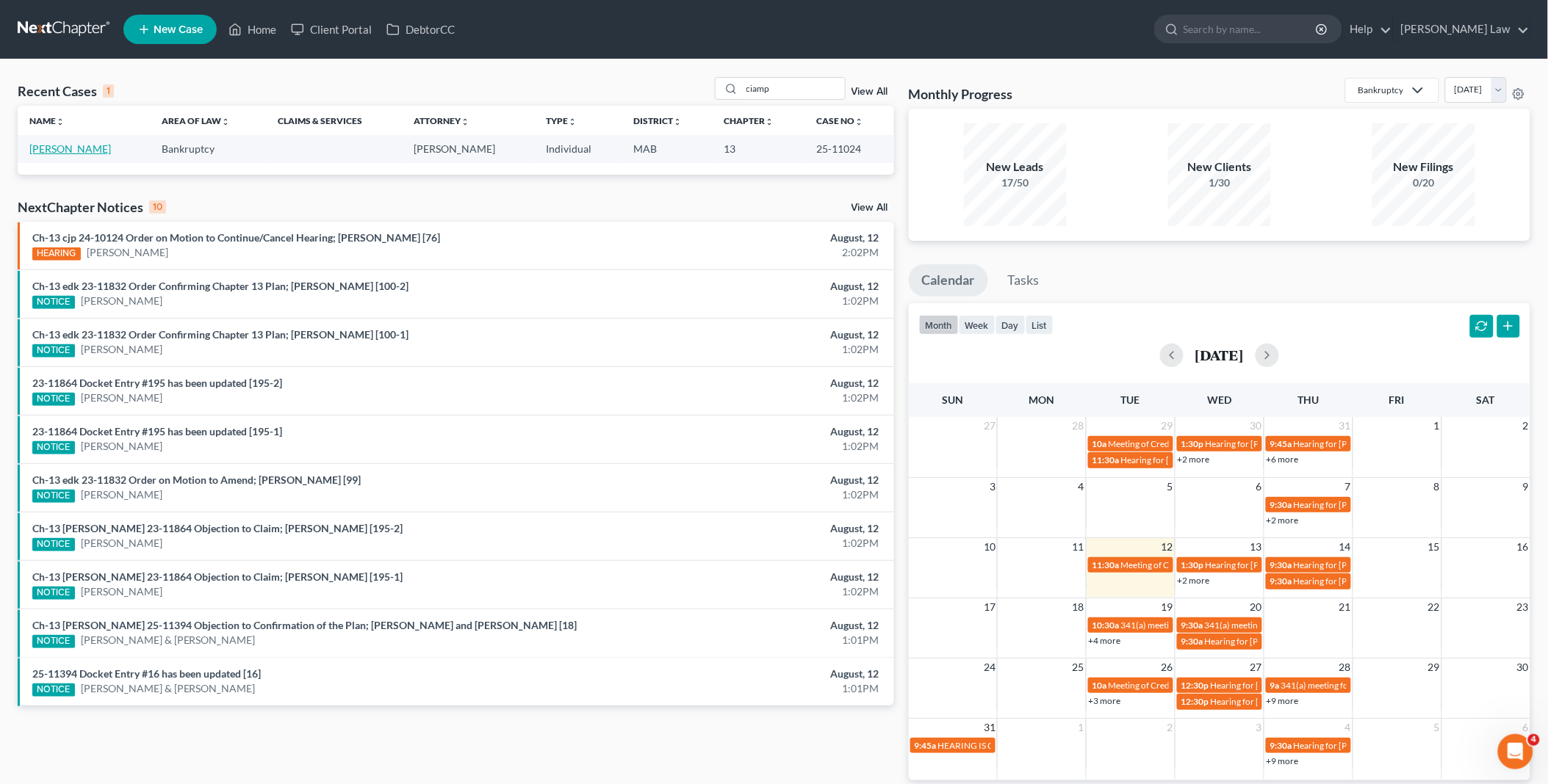
click at [51, 146] on link "[PERSON_NAME]" at bounding box center [70, 149] width 81 height 12
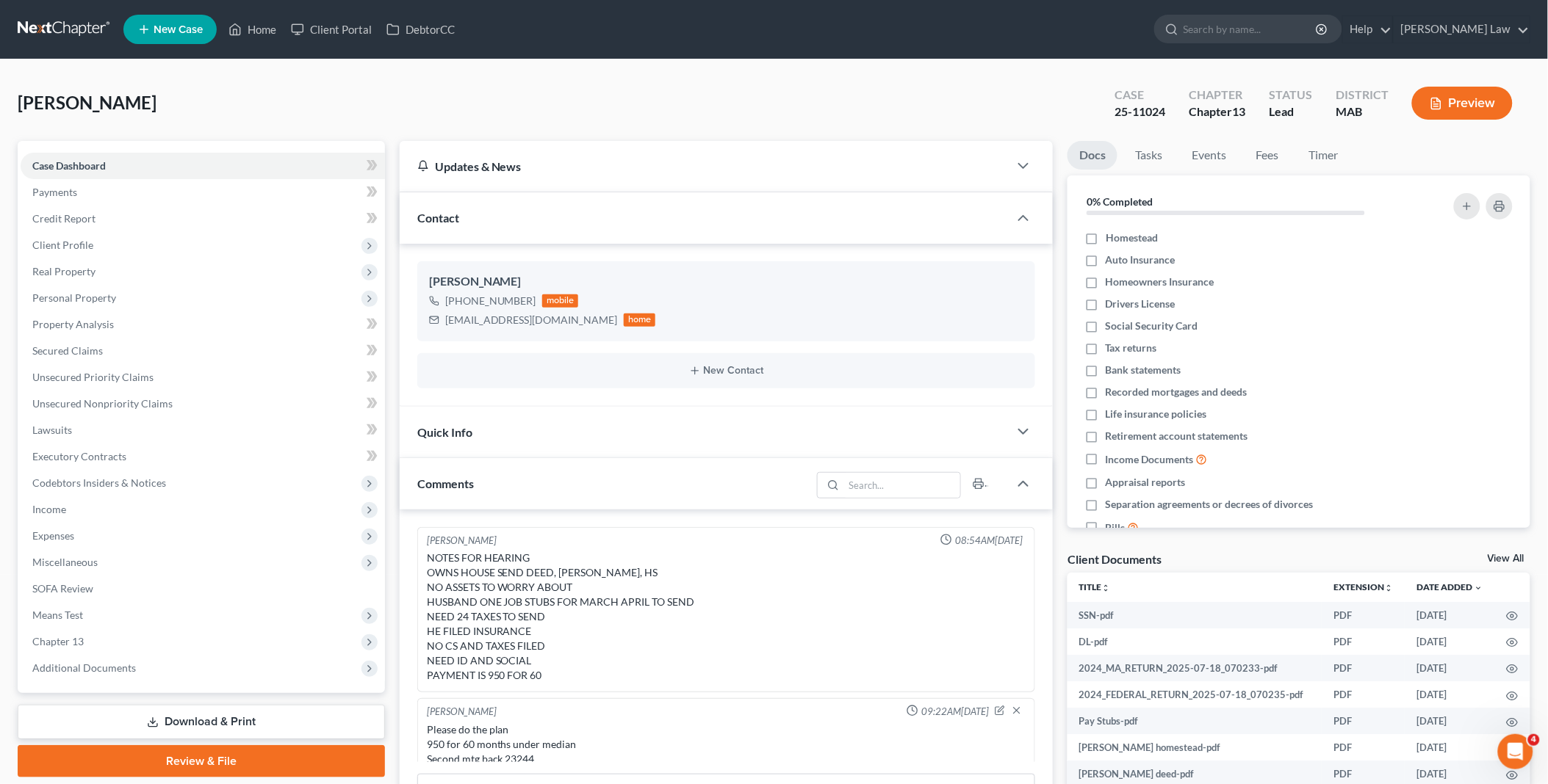
scroll to position [259, 0]
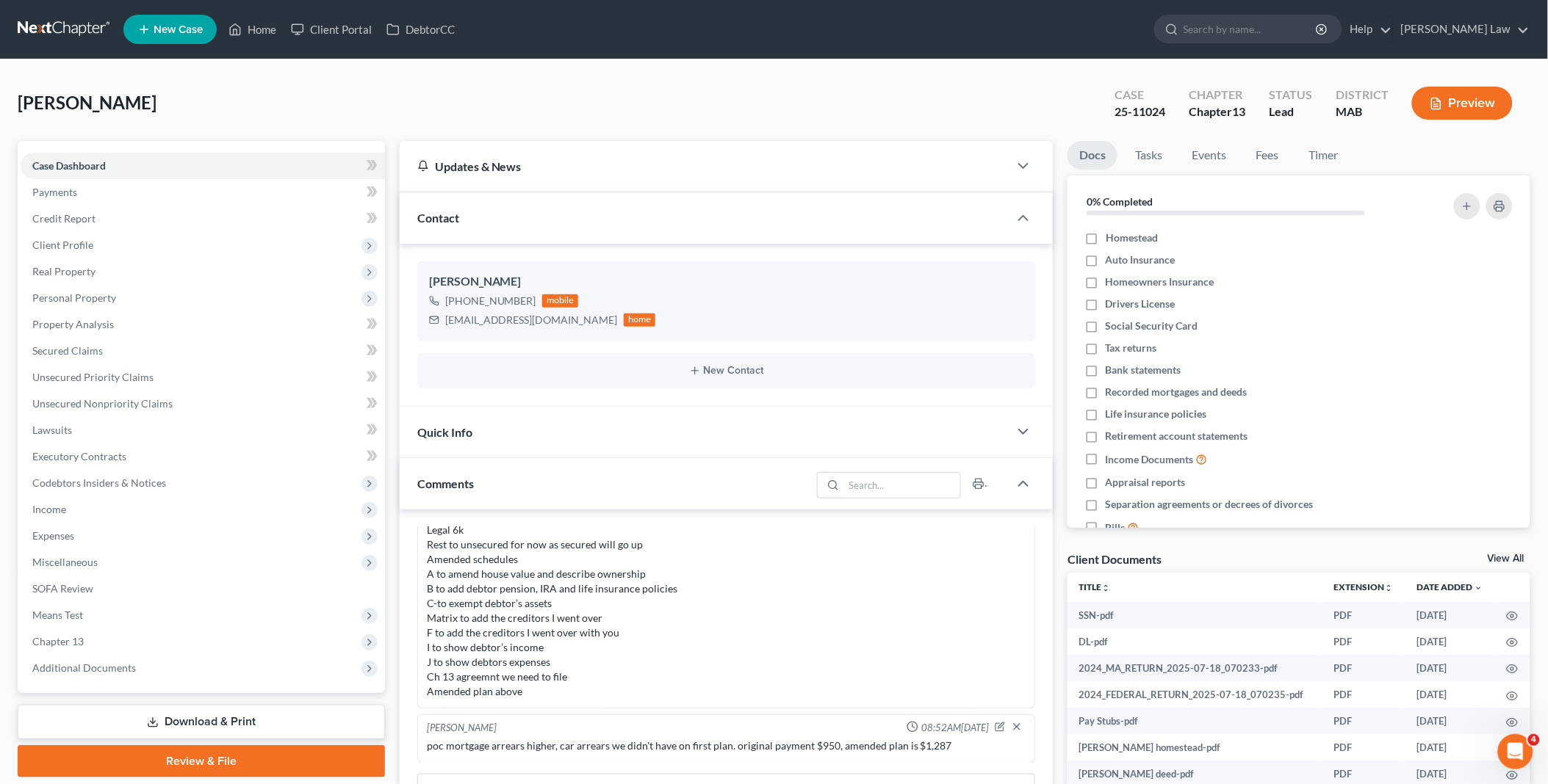
click at [1504, 555] on link "View All" at bounding box center [1506, 559] width 36 height 10
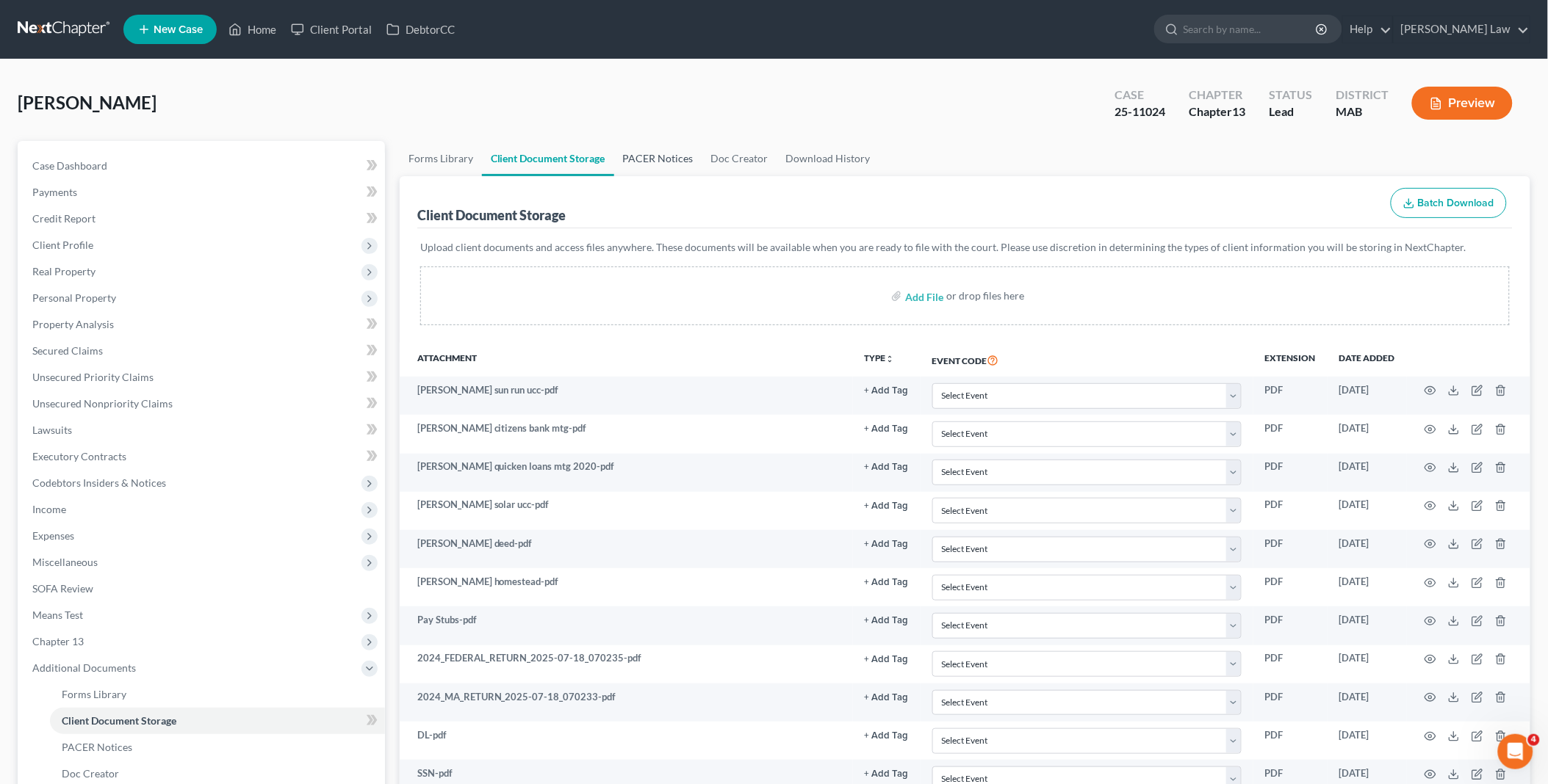
click at [664, 156] on link "PACER Notices" at bounding box center [659, 159] width 88 height 36
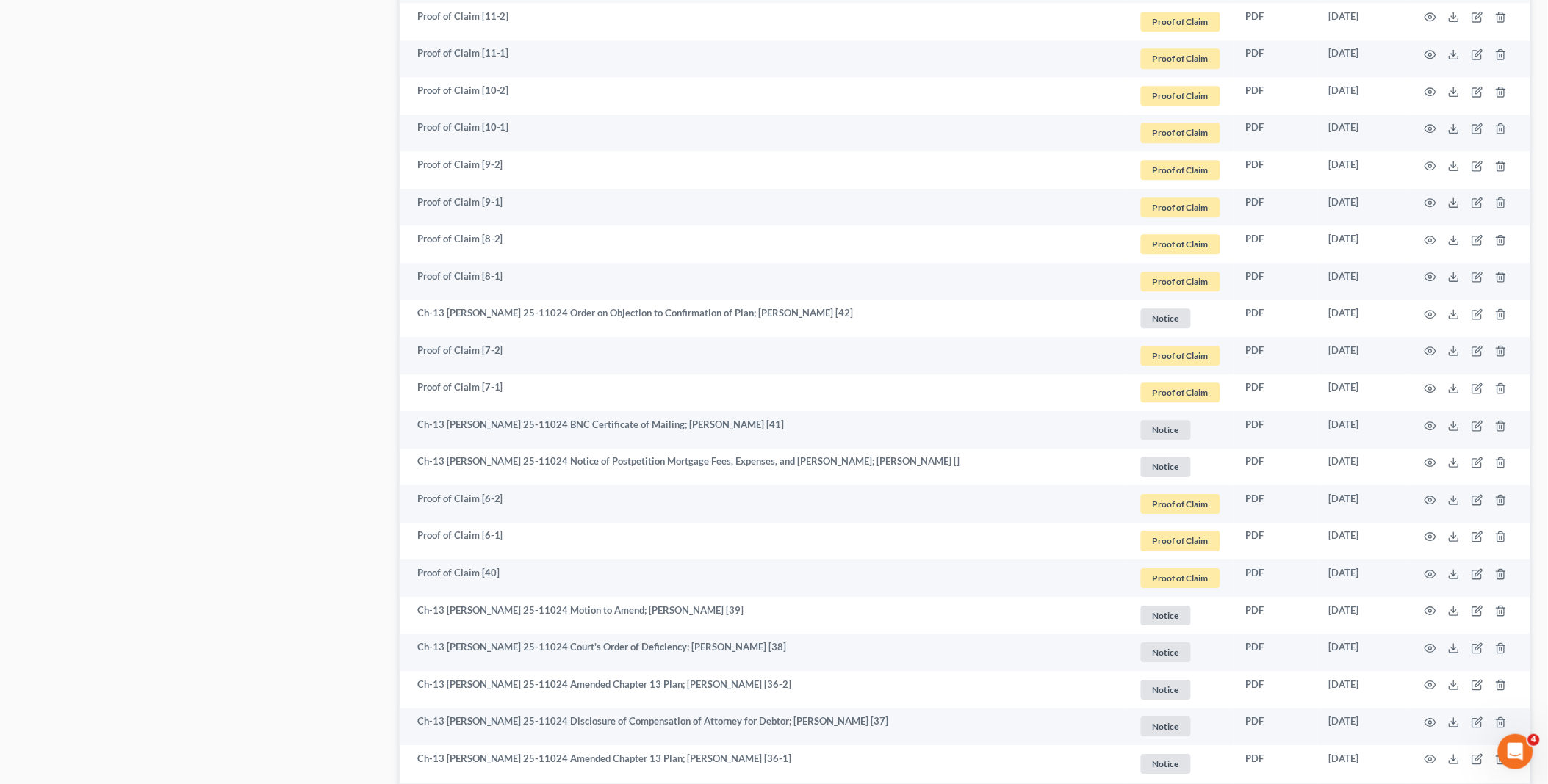
scroll to position [1305, 0]
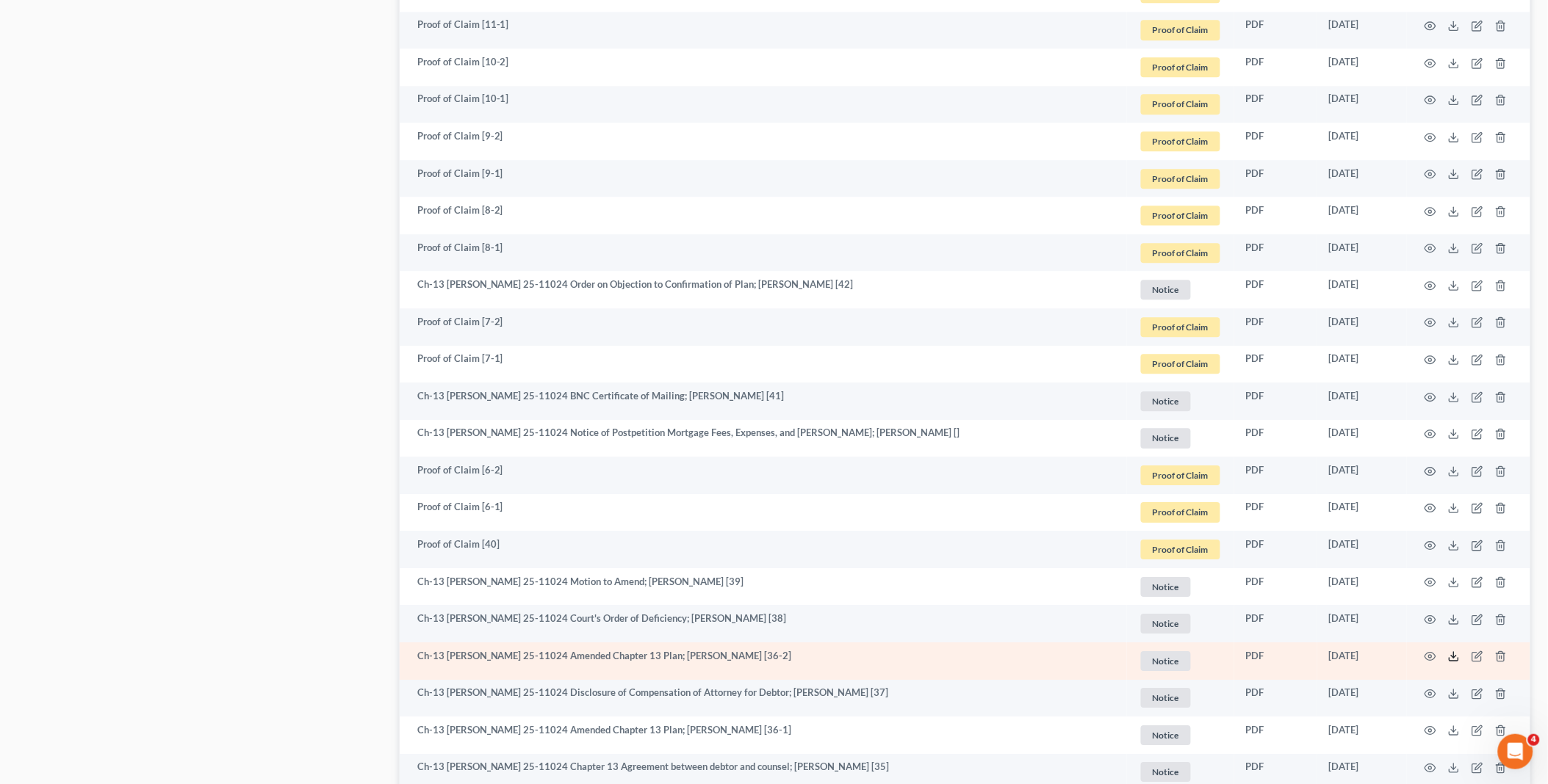
click at [1452, 656] on icon at bounding box center [1453, 656] width 12 height 12
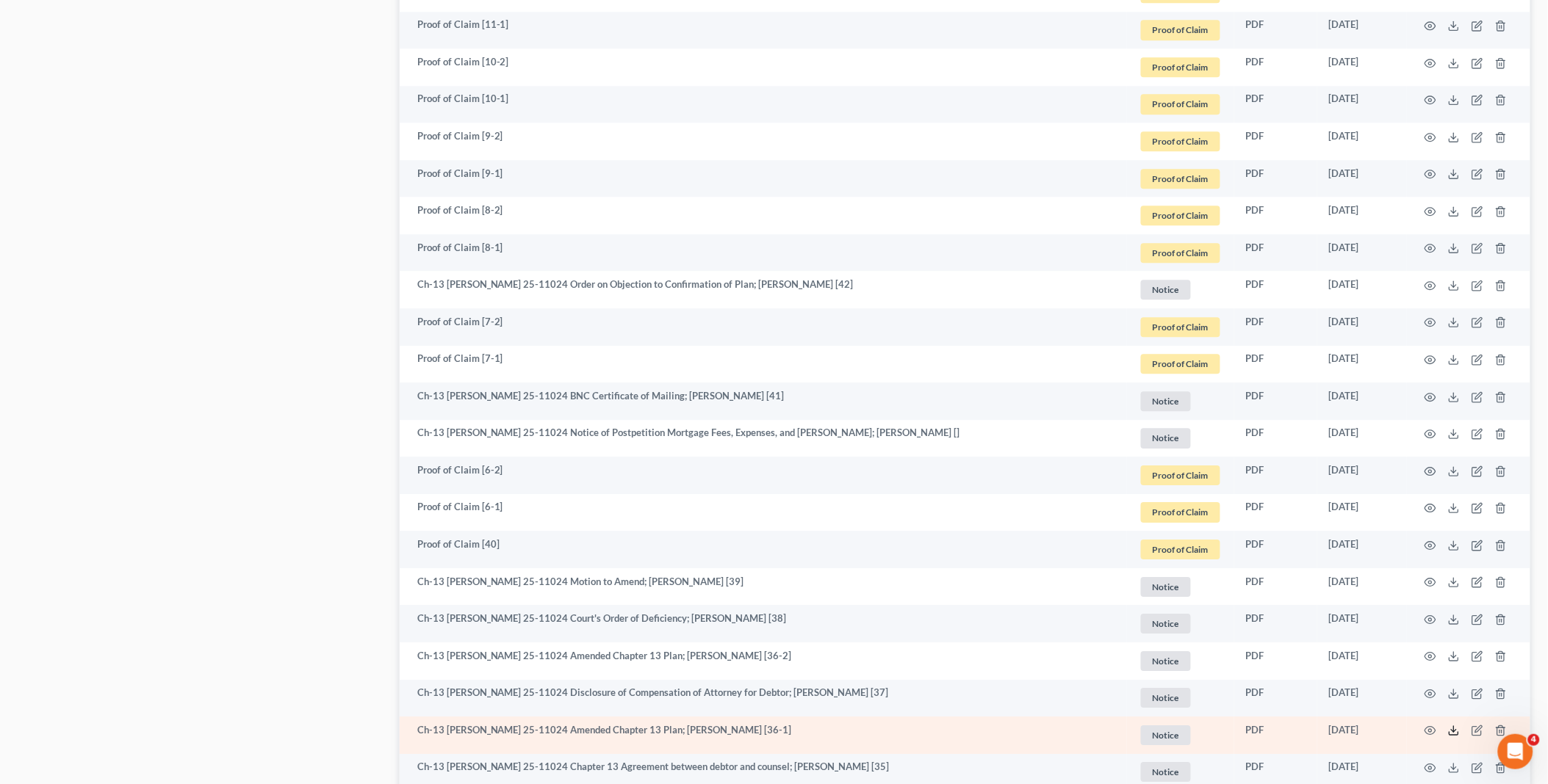
click at [1453, 731] on icon at bounding box center [1453, 731] width 12 height 12
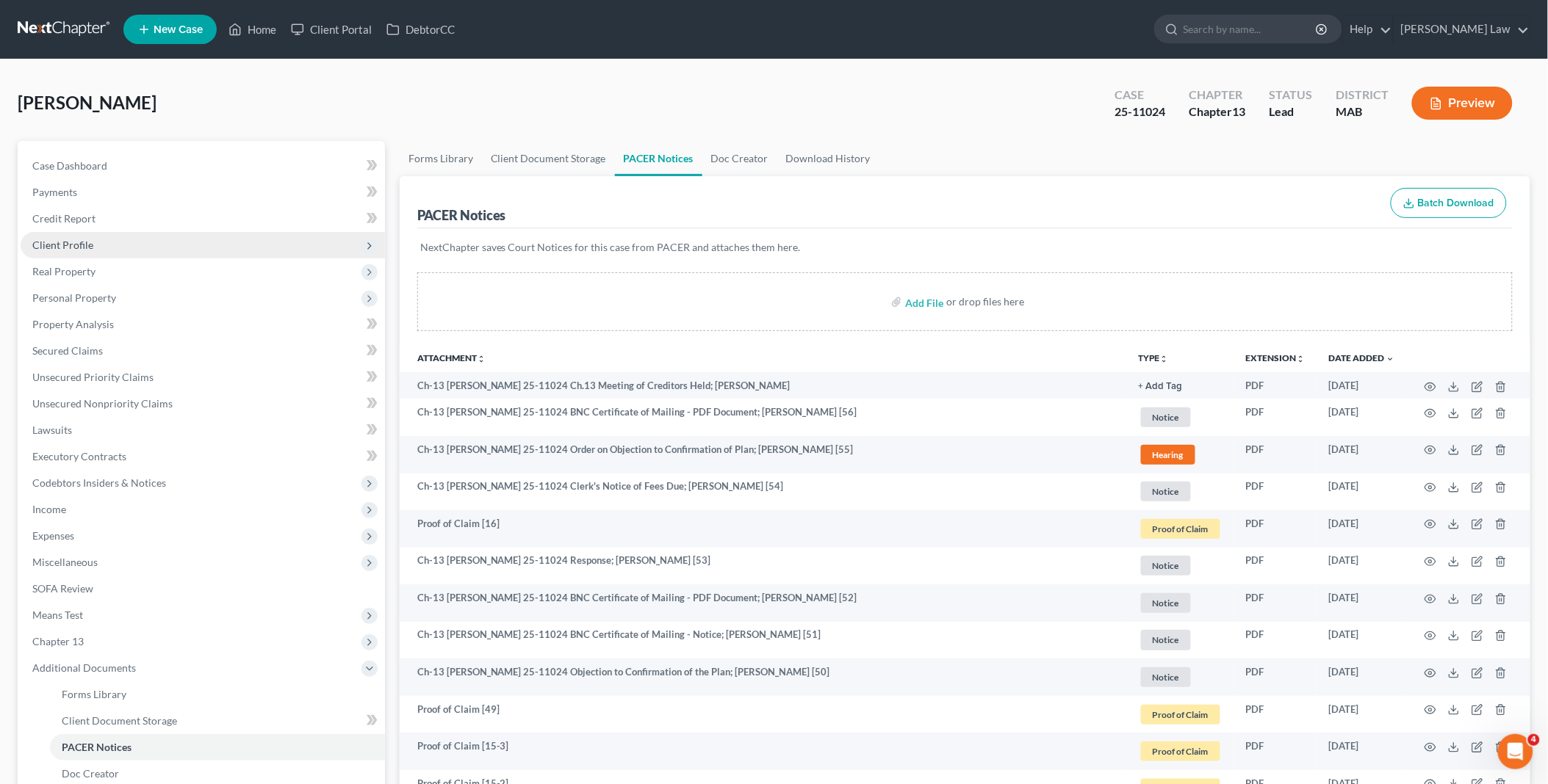
scroll to position [163, 0]
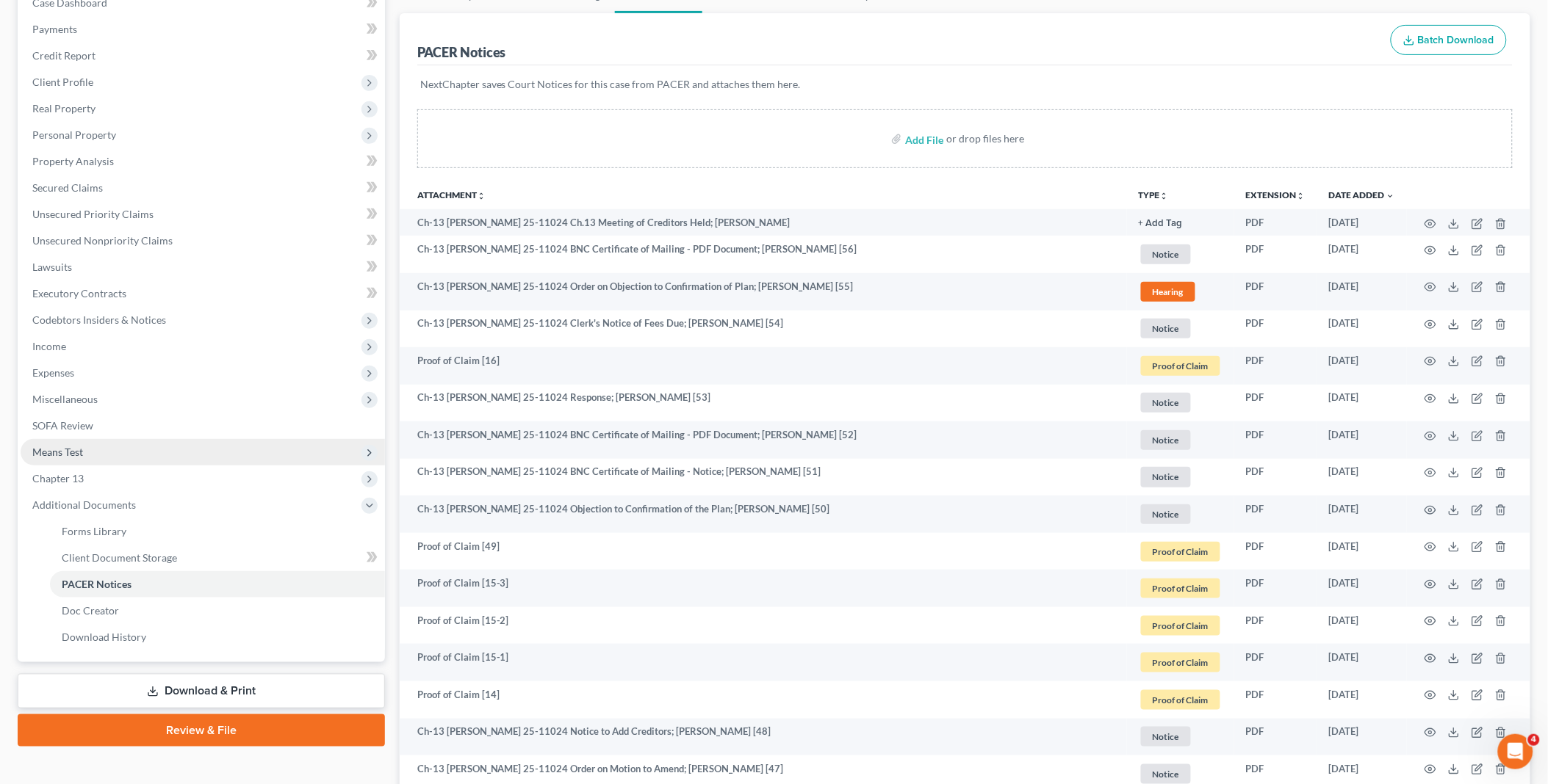
click at [89, 448] on span "Means Test" at bounding box center [203, 452] width 364 height 26
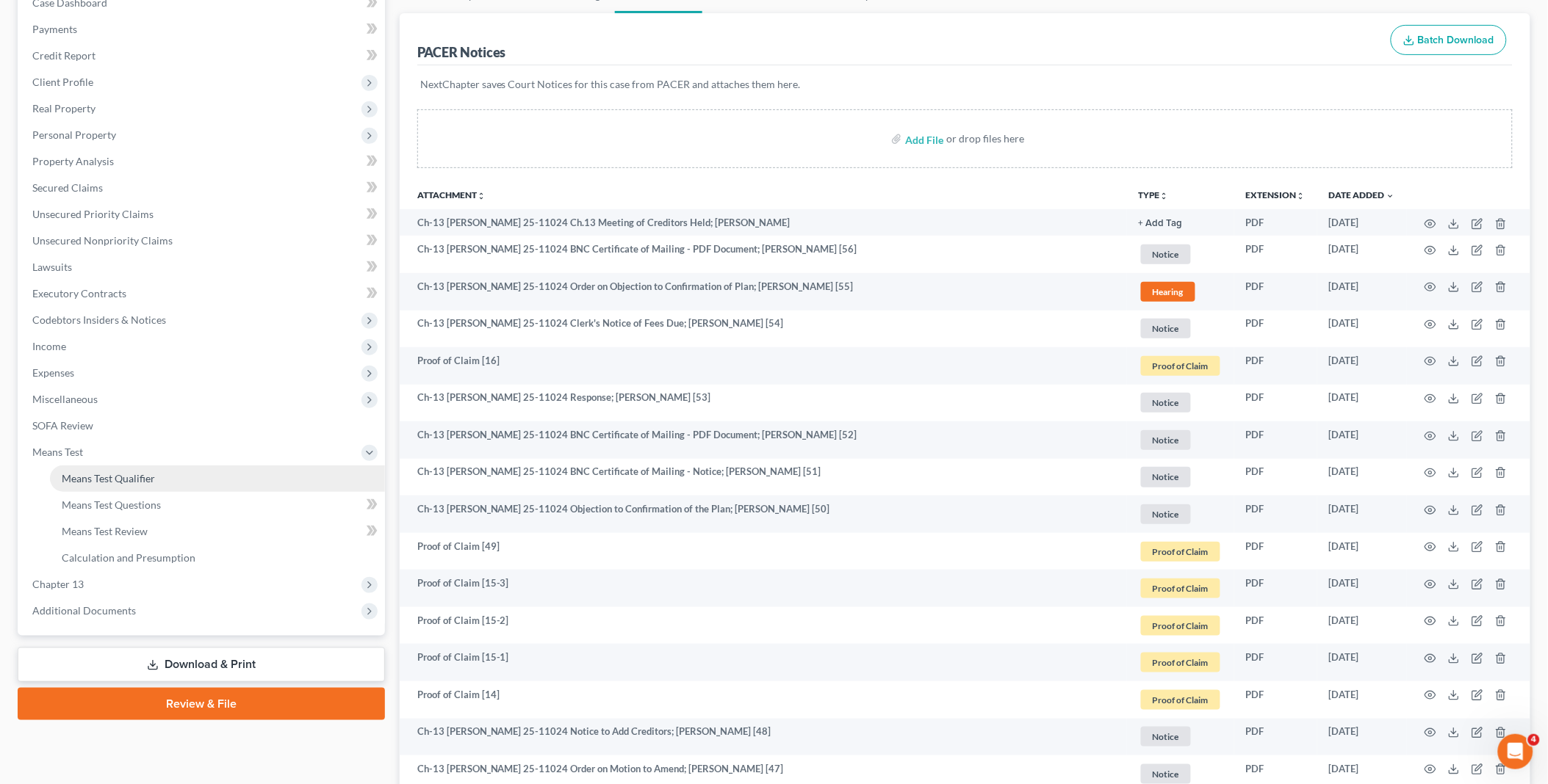
click at [167, 472] on link "Means Test Qualifier" at bounding box center [217, 479] width 335 height 26
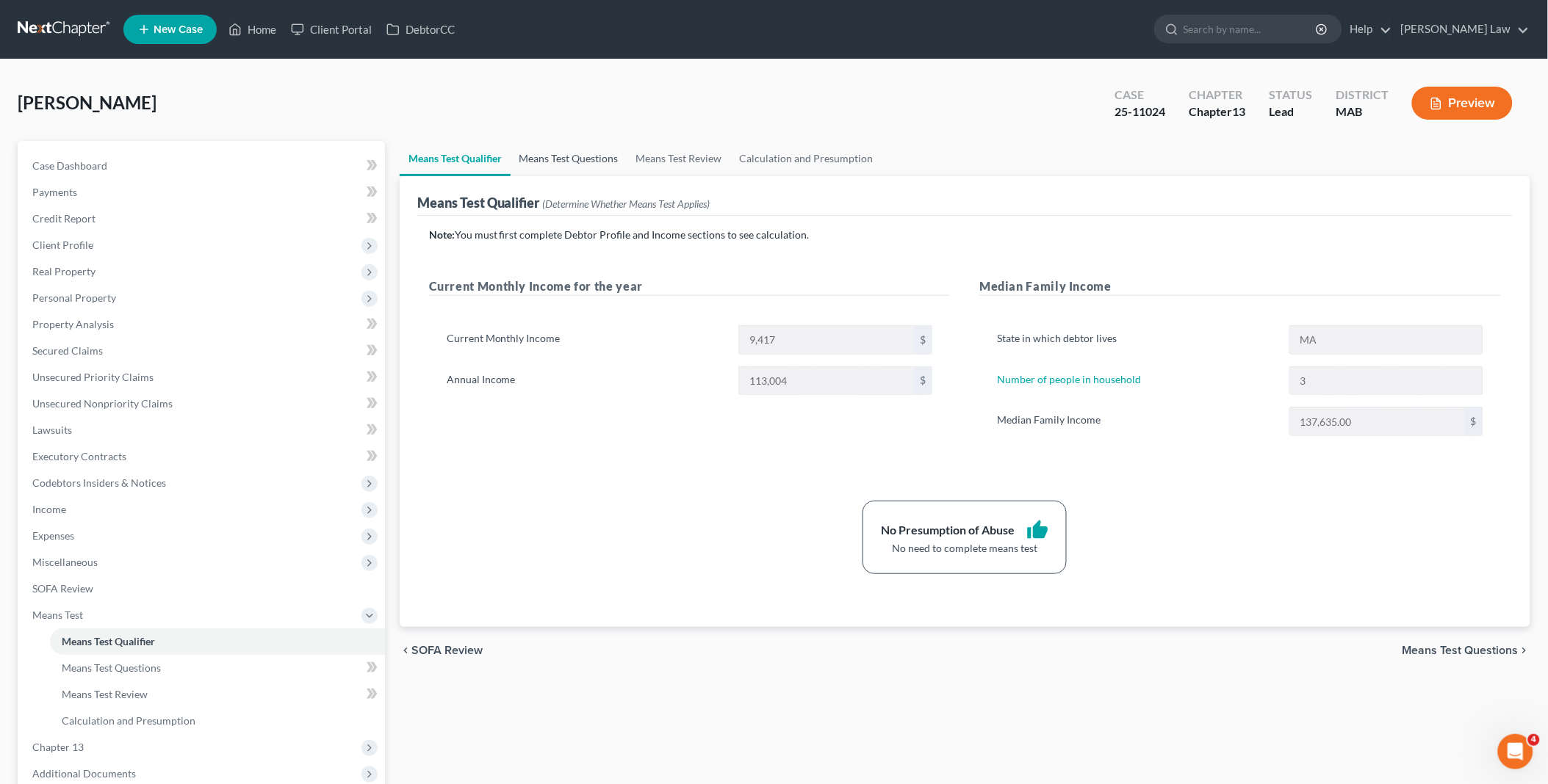
click at [601, 156] on link "Means Test Questions" at bounding box center [569, 159] width 117 height 36
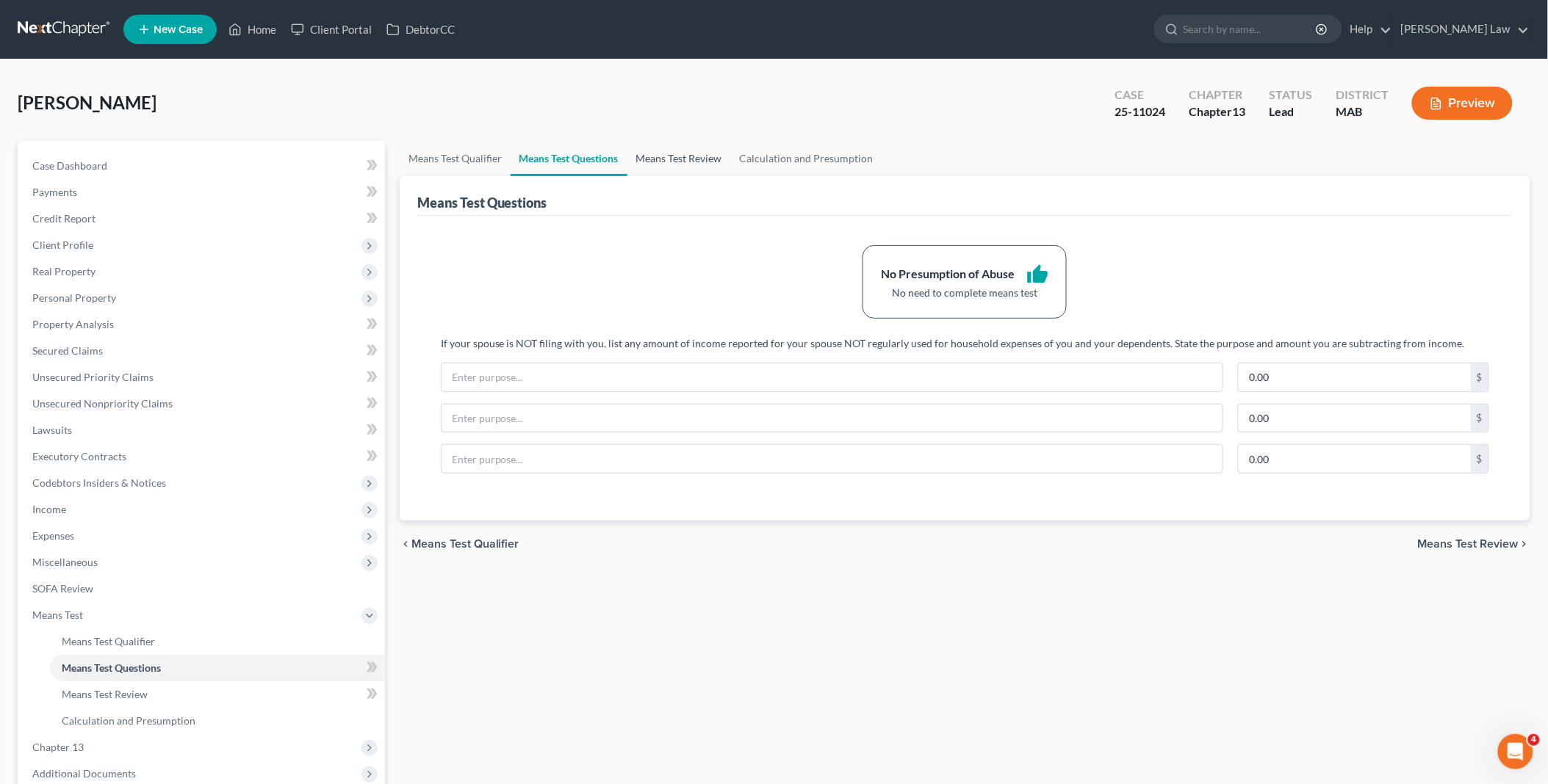
click at [706, 153] on link "Means Test Review" at bounding box center [680, 159] width 104 height 36
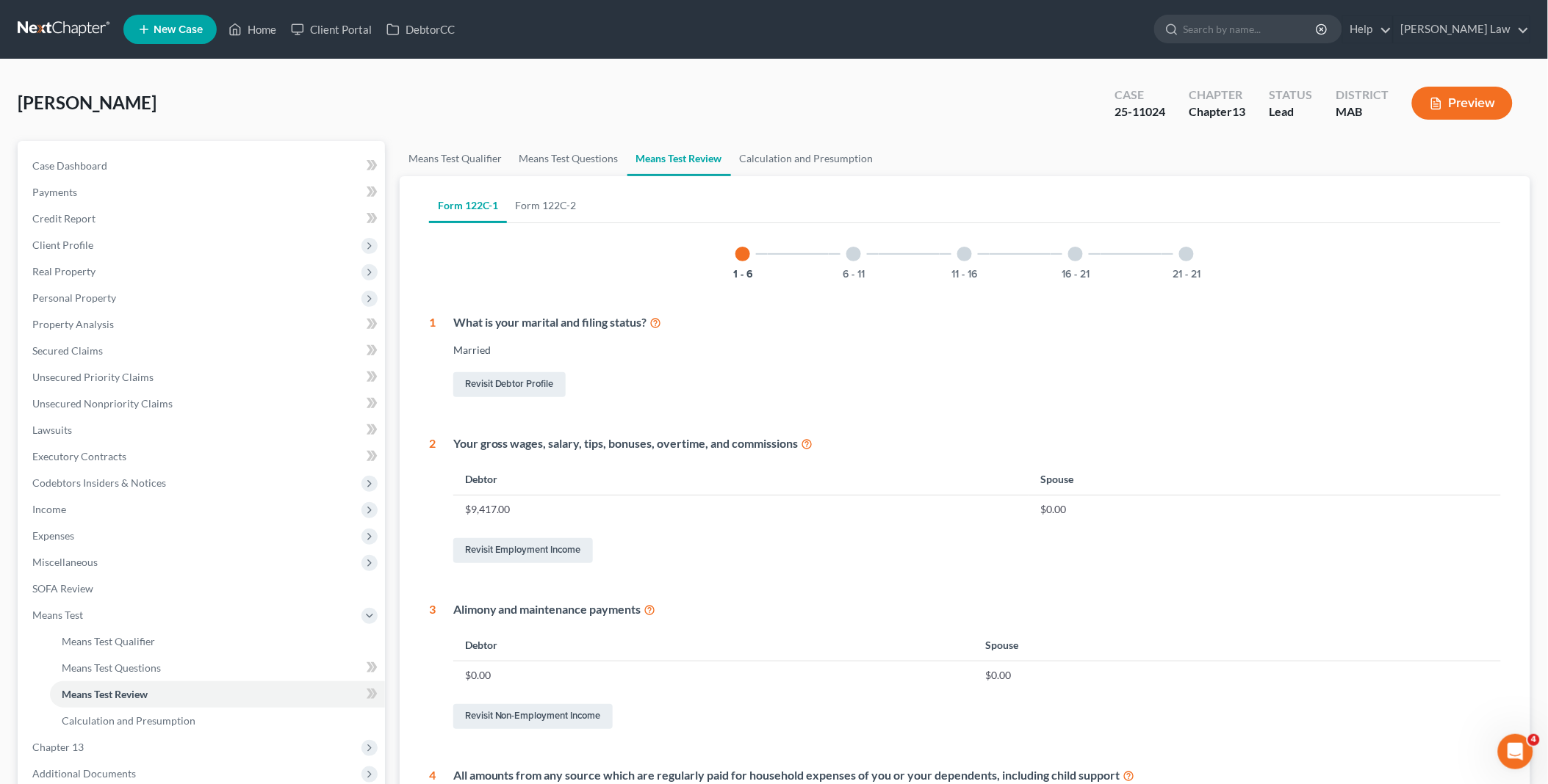
click at [853, 254] on div at bounding box center [853, 254] width 15 height 15
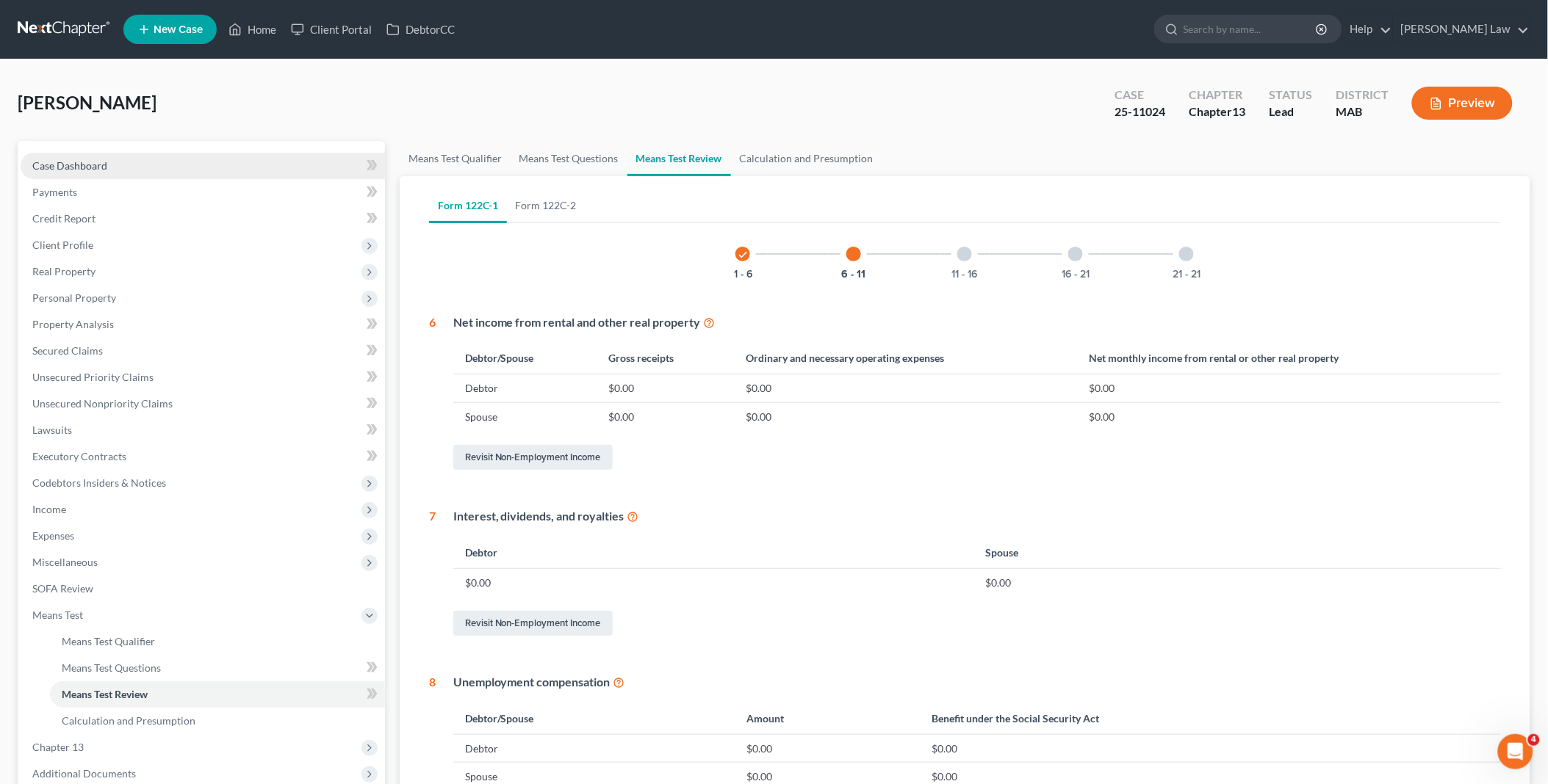
click at [97, 164] on span "Case Dashboard" at bounding box center [70, 166] width 75 height 12
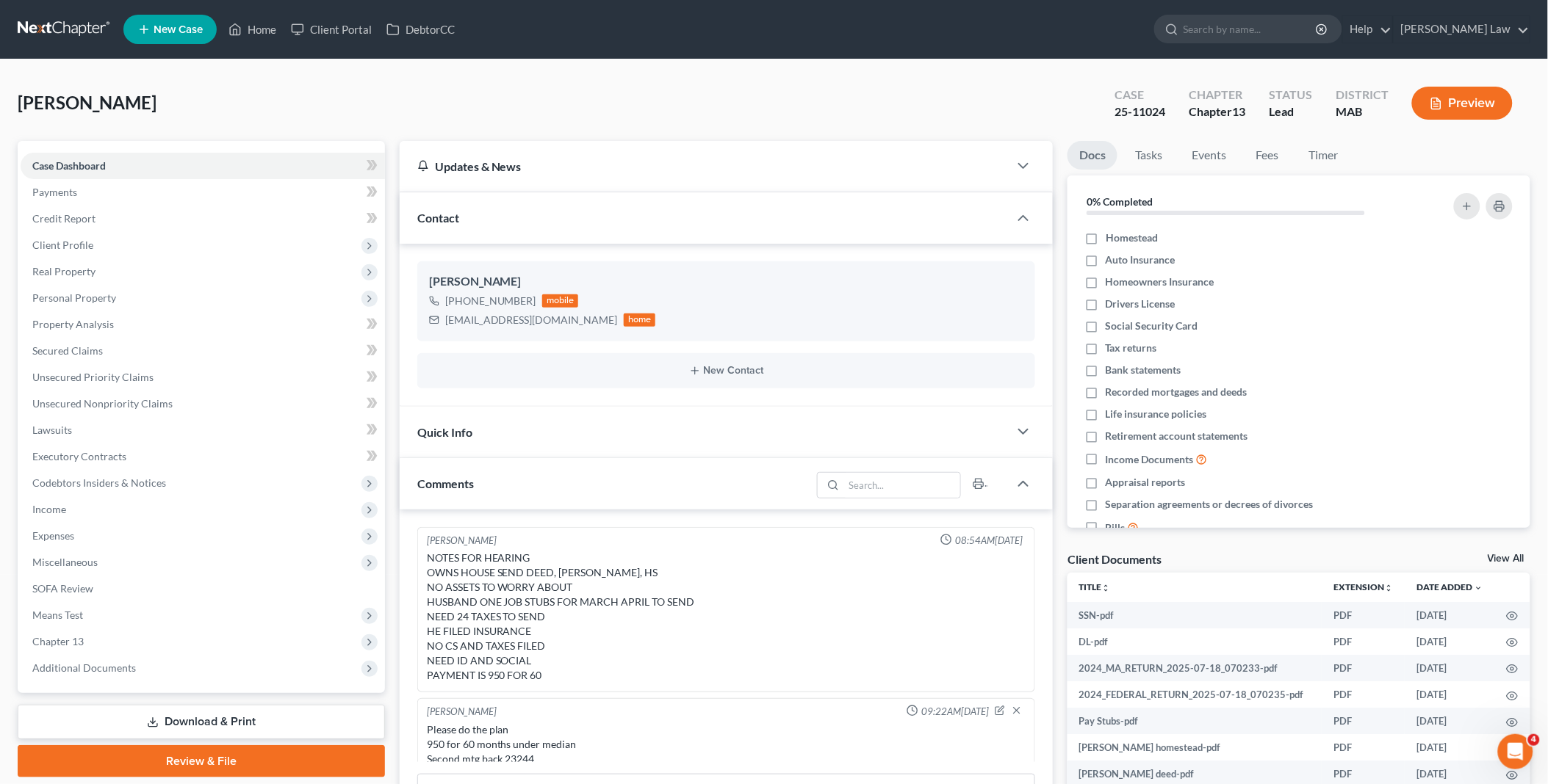
drag, startPoint x: 1495, startPoint y: 555, endPoint x: 753, endPoint y: 439, distance: 751.0
click at [1495, 555] on link "View All" at bounding box center [1506, 559] width 36 height 10
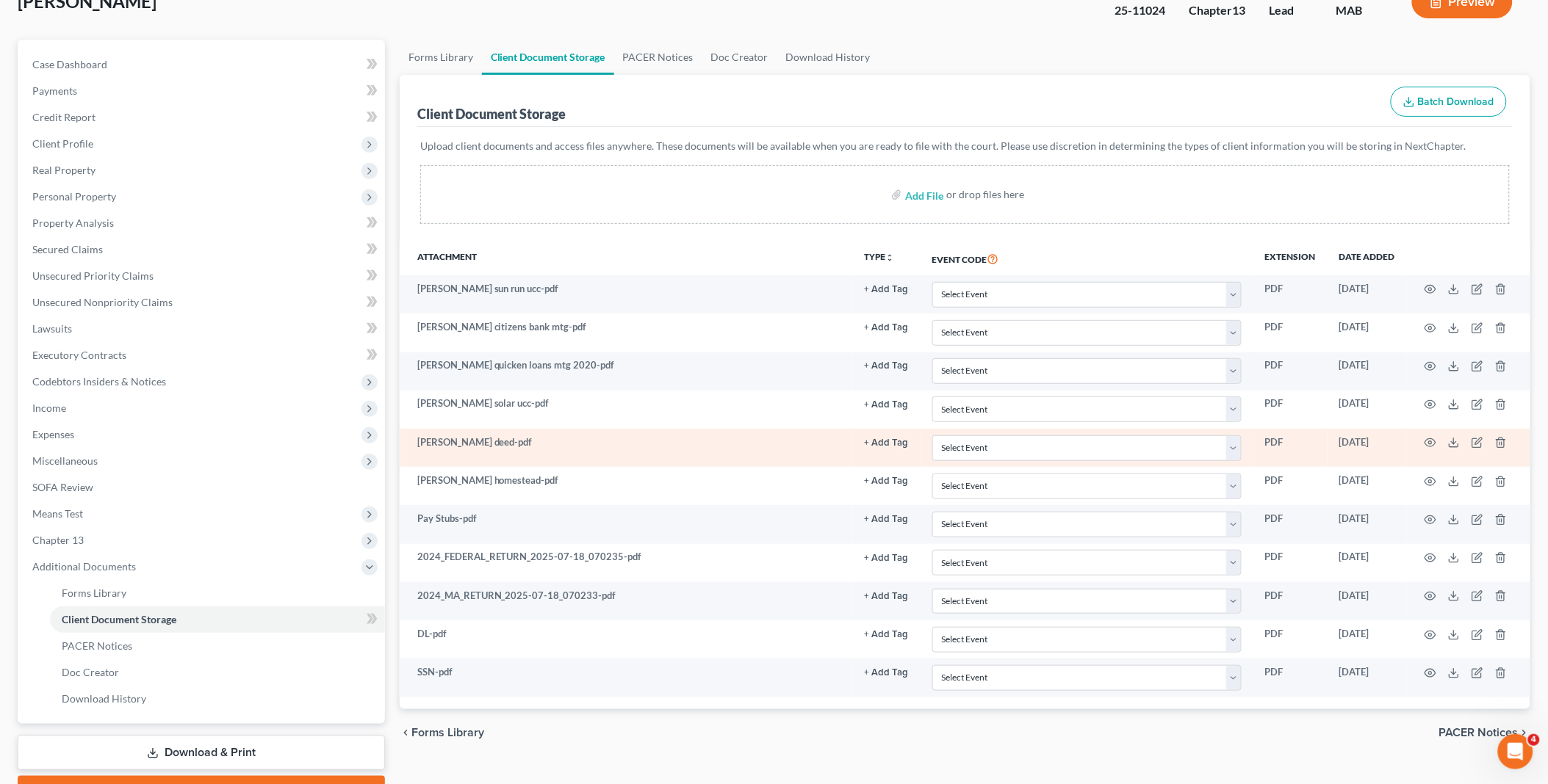
scroll to position [179, 0]
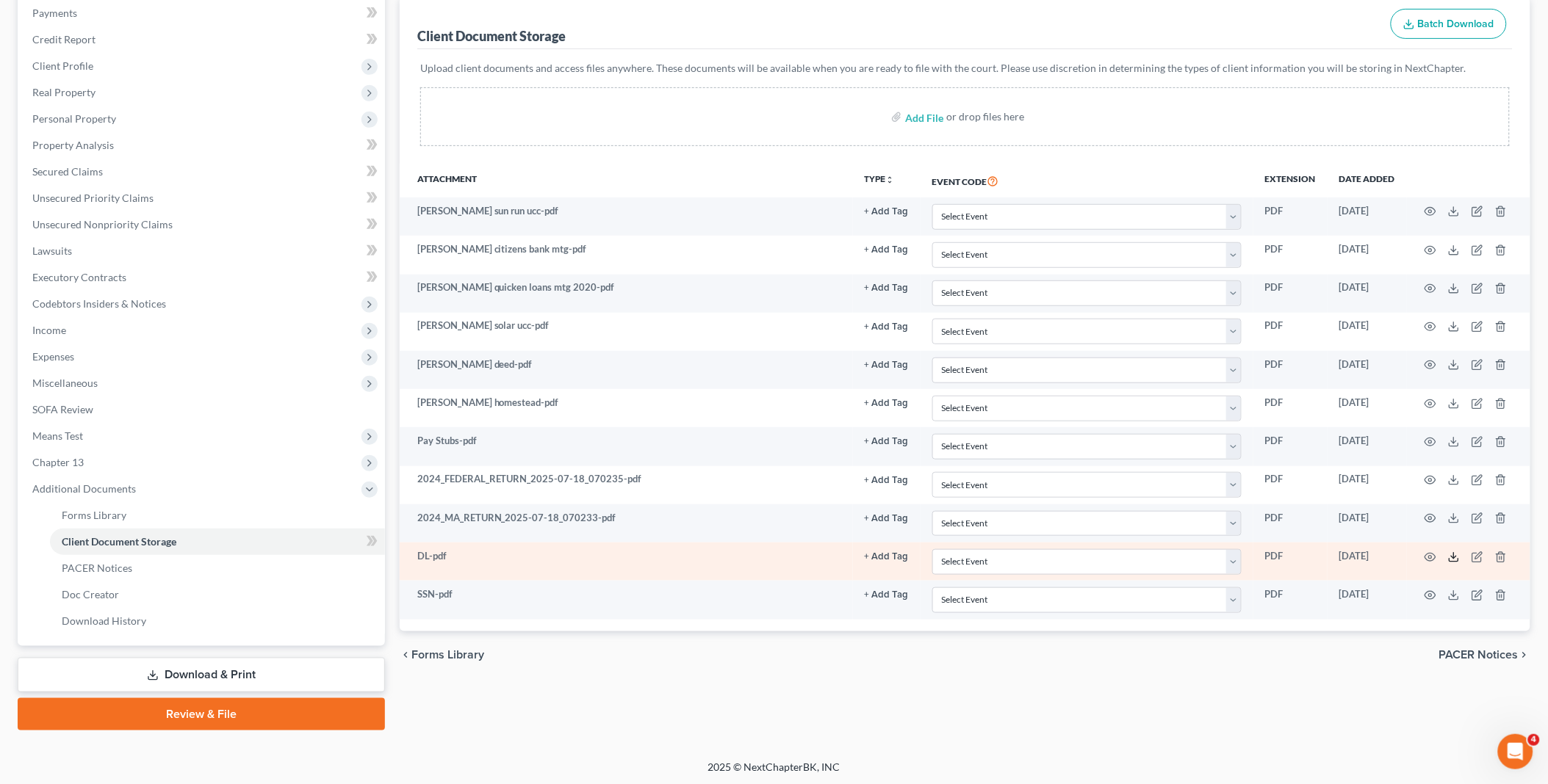
click at [1453, 559] on icon at bounding box center [1453, 557] width 12 height 12
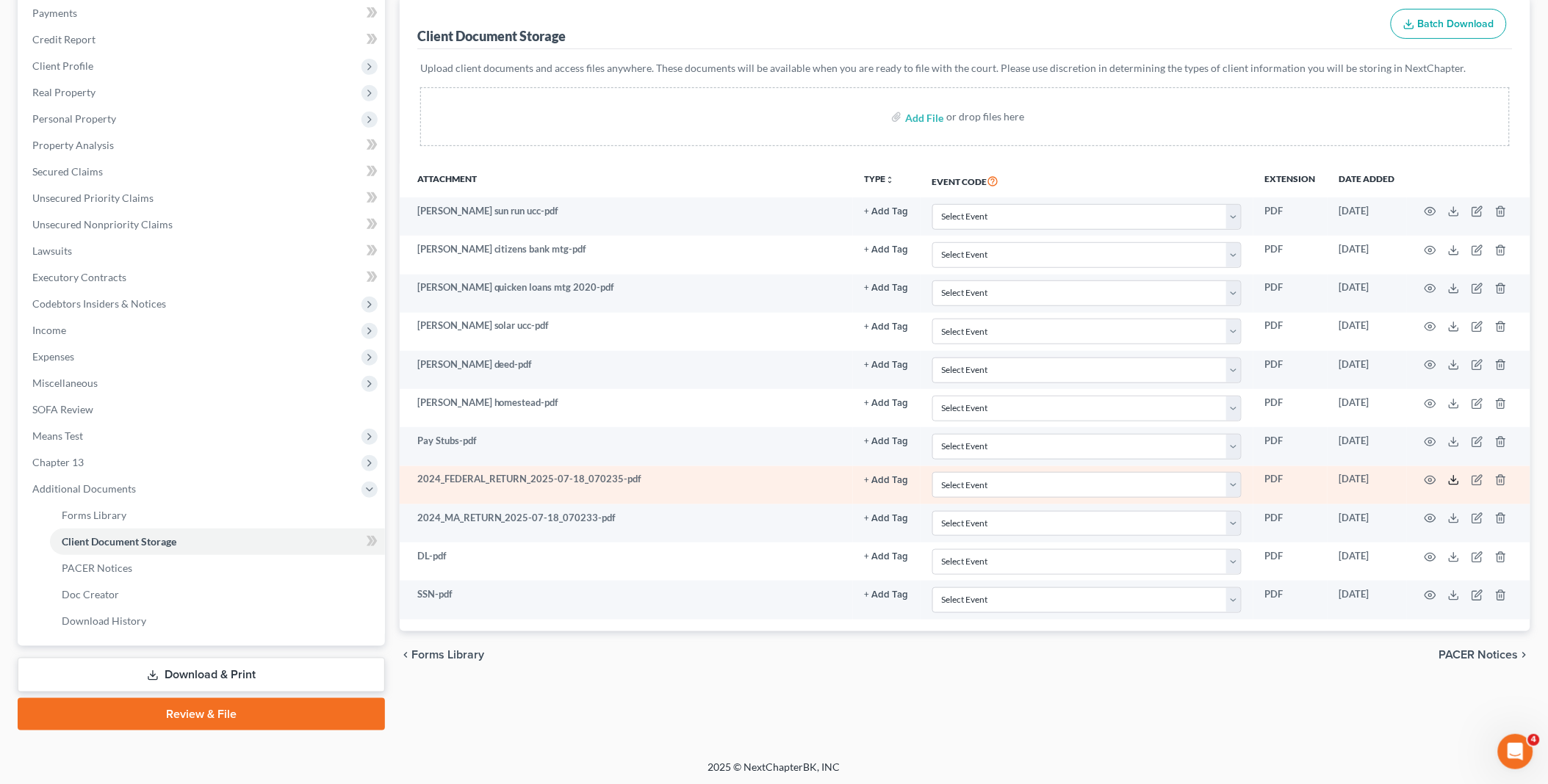
click at [1457, 480] on icon at bounding box center [1453, 480] width 12 height 12
